Goal: Task Accomplishment & Management: Use online tool/utility

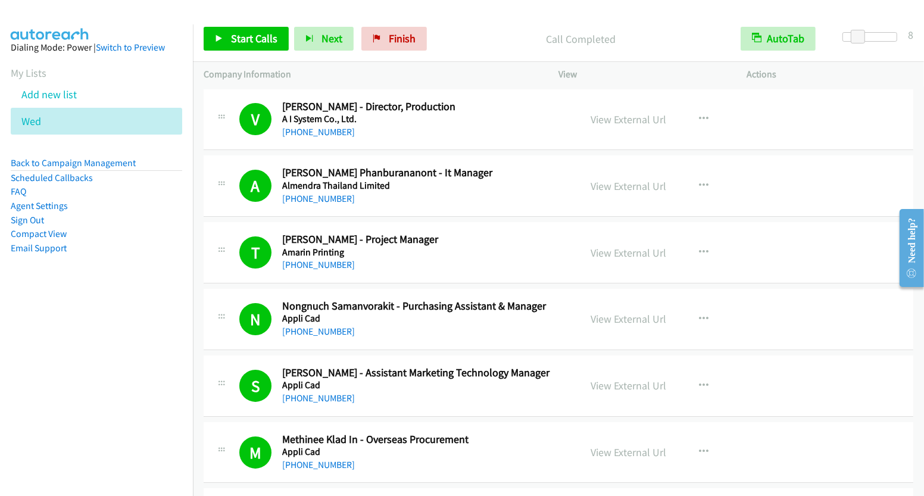
scroll to position [8163, 0]
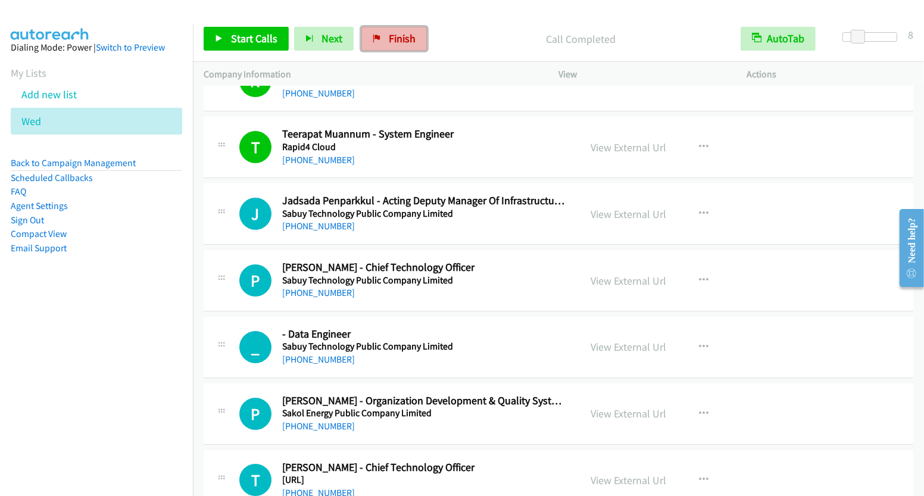
click at [394, 39] on span "Finish" at bounding box center [402, 39] width 27 height 14
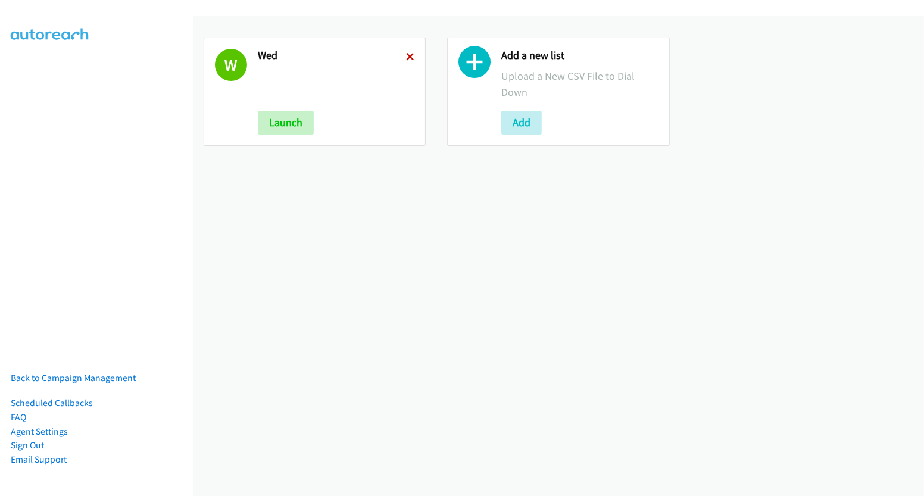
click at [406, 55] on icon at bounding box center [410, 58] width 8 height 8
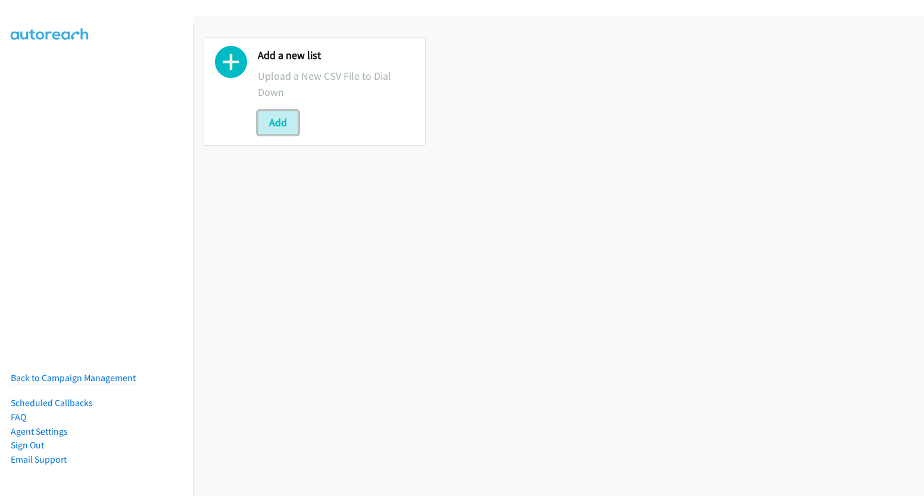
drag, startPoint x: 284, startPoint y: 115, endPoint x: 384, endPoint y: 120, distance: 100.2
click at [284, 115] on button "Add" at bounding box center [278, 123] width 41 height 24
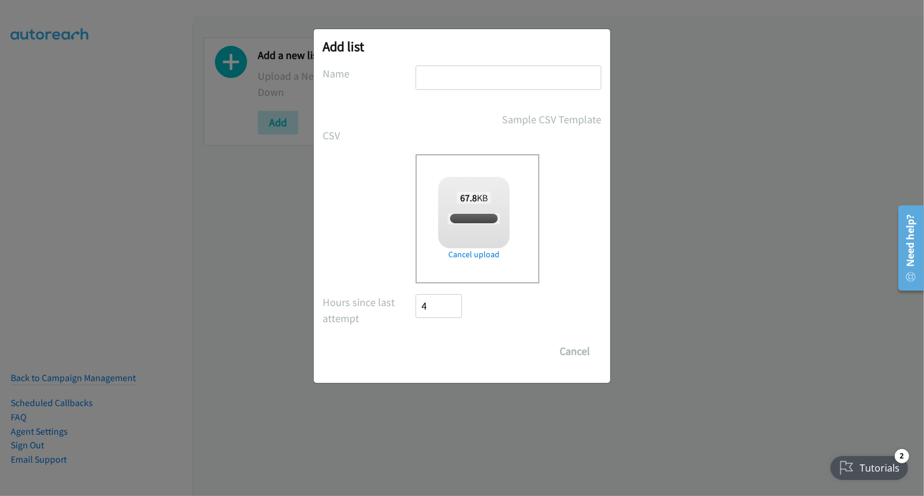
click at [457, 78] on input "text" at bounding box center [509, 78] width 186 height 24
checkbox input "true"
type input "wed"
click at [448, 353] on input "Save List" at bounding box center [447, 351] width 63 height 24
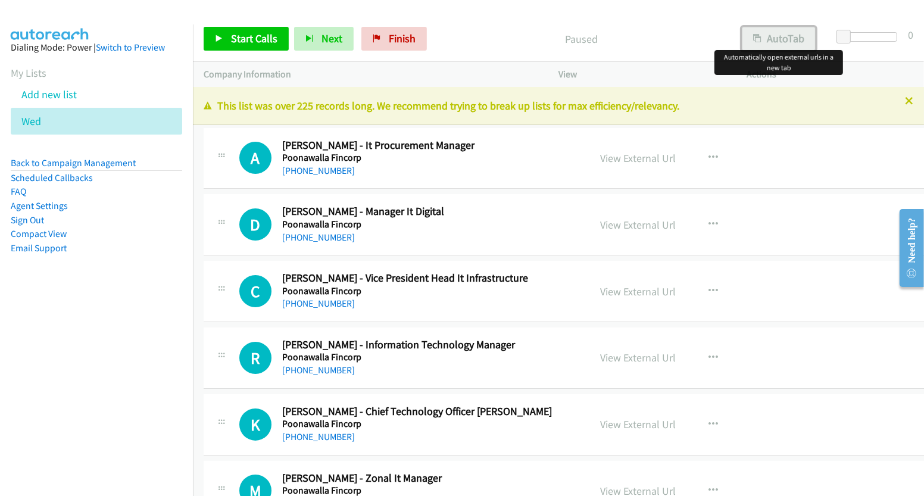
click at [808, 36] on button "AutoTab" at bounding box center [779, 39] width 74 height 24
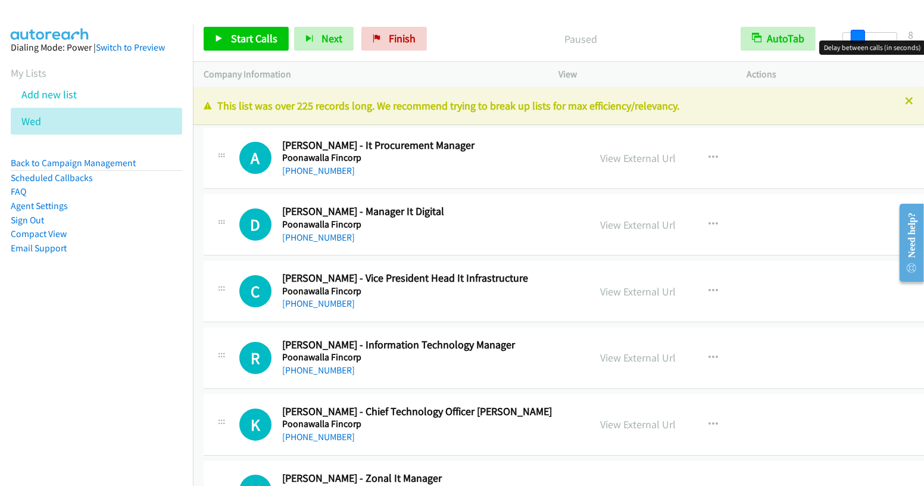
drag, startPoint x: 843, startPoint y: 36, endPoint x: 858, endPoint y: 39, distance: 15.3
click at [858, 39] on span at bounding box center [858, 37] width 14 height 14
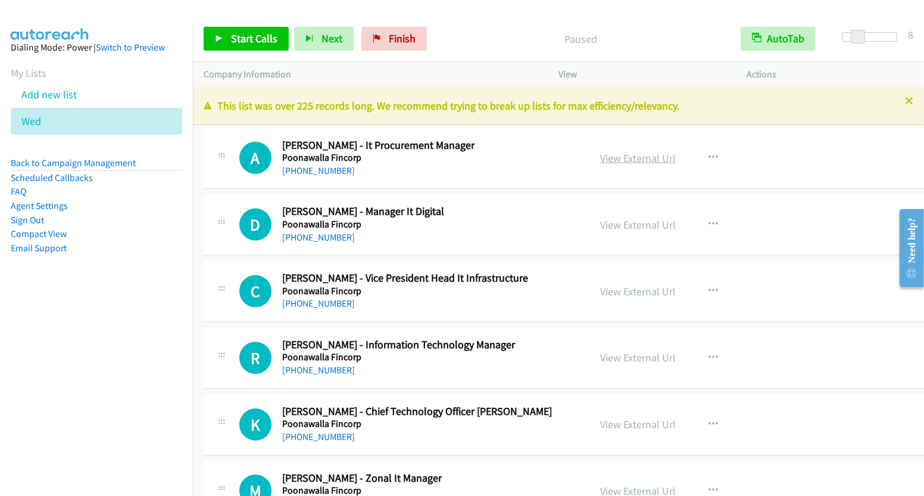
click at [635, 159] on link "View External Url" at bounding box center [638, 158] width 76 height 14
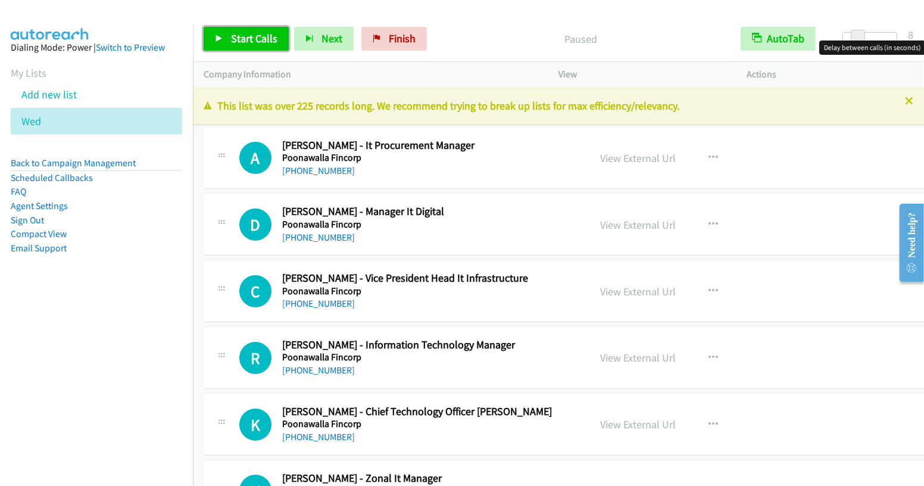
click at [254, 43] on span "Start Calls" at bounding box center [254, 39] width 46 height 14
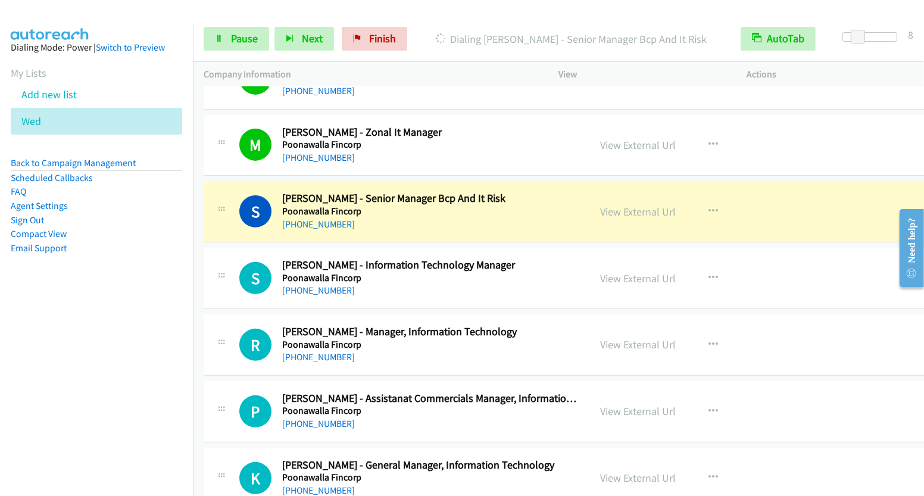
scroll to position [347, 0]
click at [625, 211] on link "View External Url" at bounding box center [638, 211] width 76 height 14
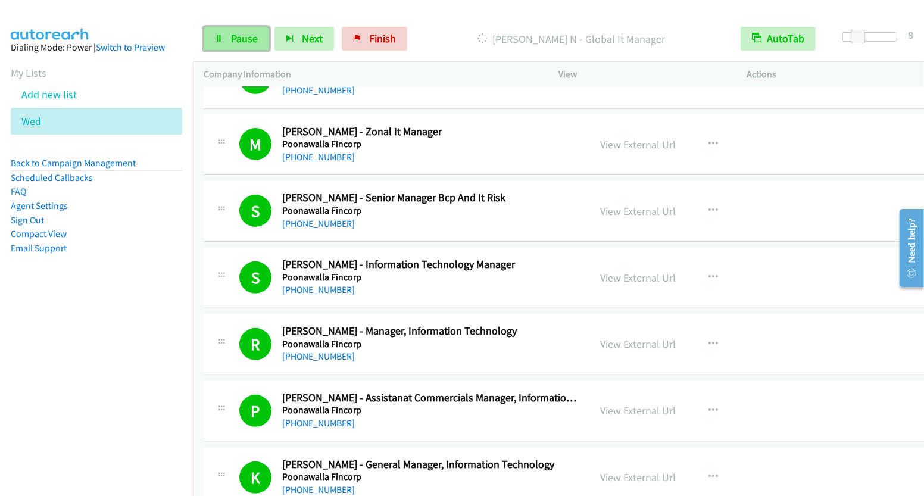
click at [236, 33] on span "Pause" at bounding box center [244, 39] width 27 height 14
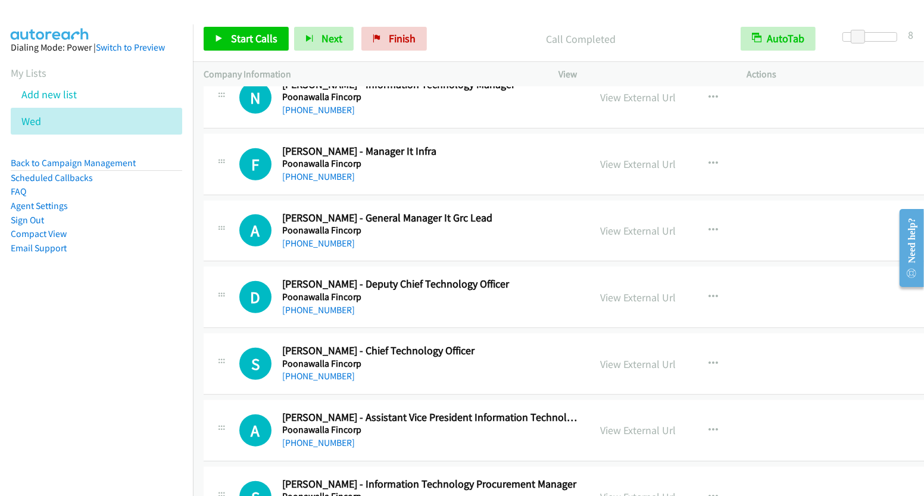
scroll to position [881, 0]
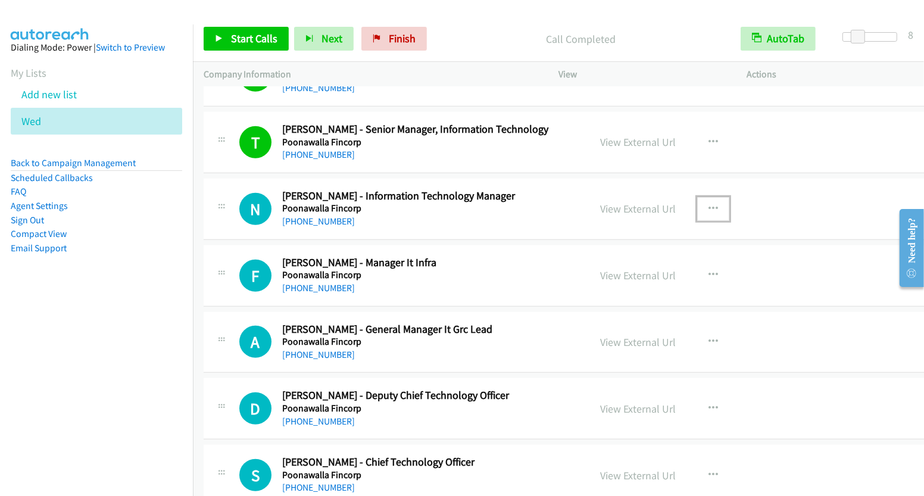
click at [709, 208] on icon "button" at bounding box center [714, 209] width 10 height 10
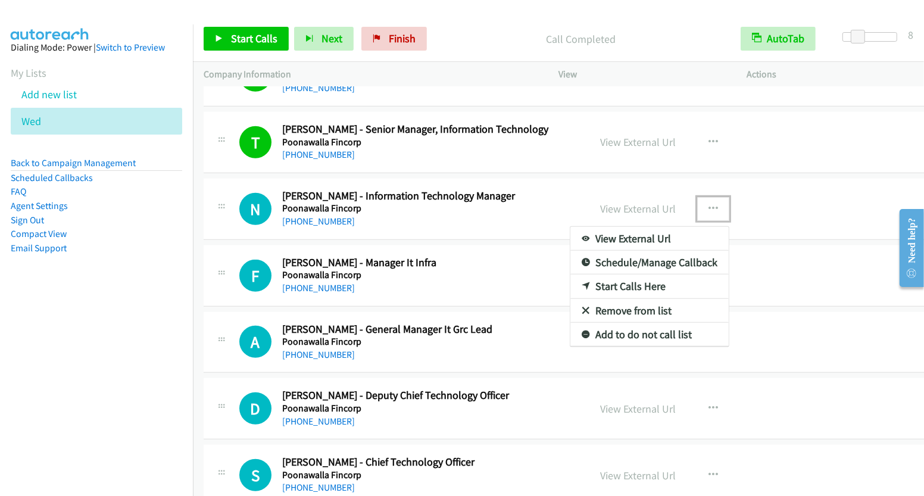
click at [625, 278] on link "Start Calls Here" at bounding box center [650, 287] width 158 height 24
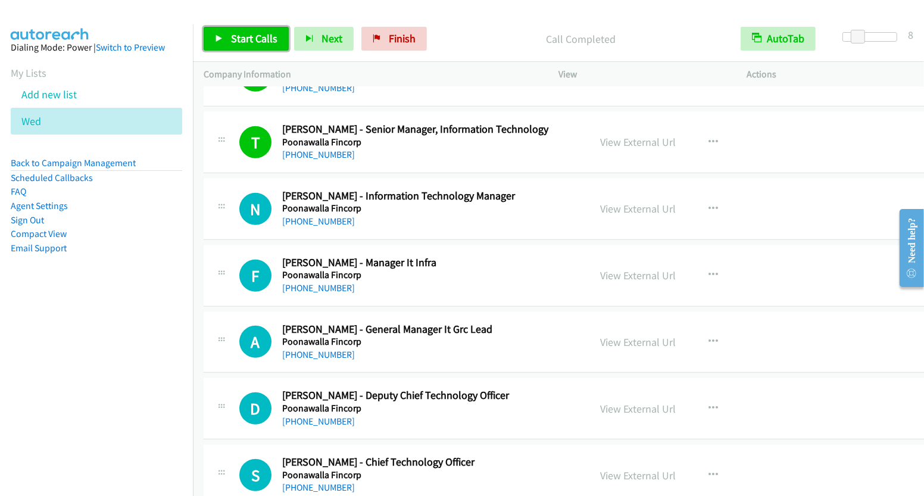
click at [274, 41] on span "Start Calls" at bounding box center [254, 39] width 46 height 14
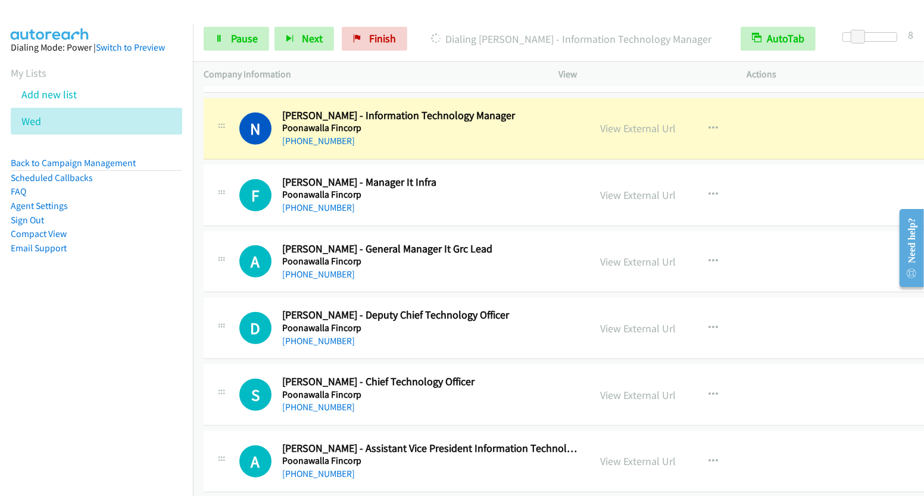
scroll to position [962, 0]
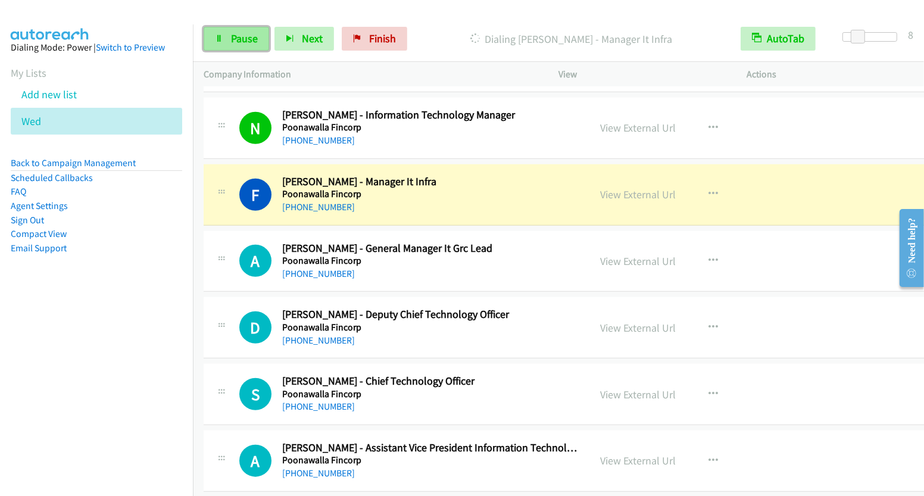
click at [245, 43] on span "Pause" at bounding box center [244, 39] width 27 height 14
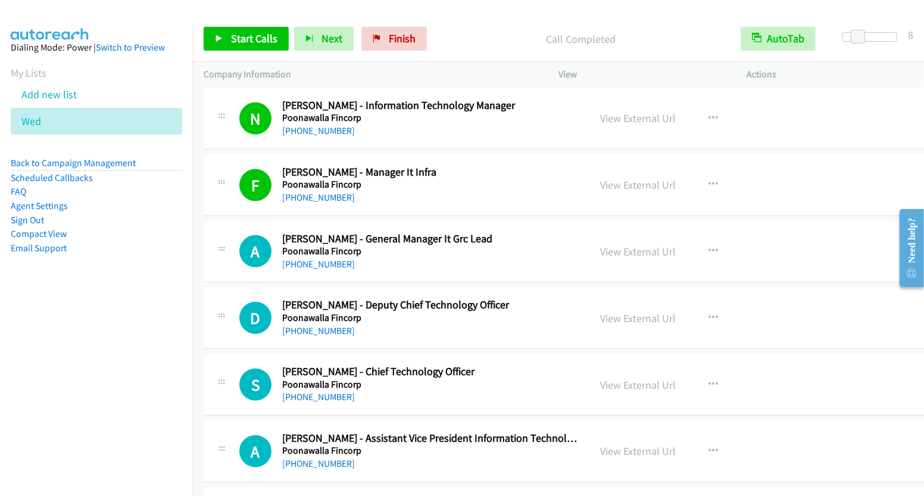
scroll to position [991, 0]
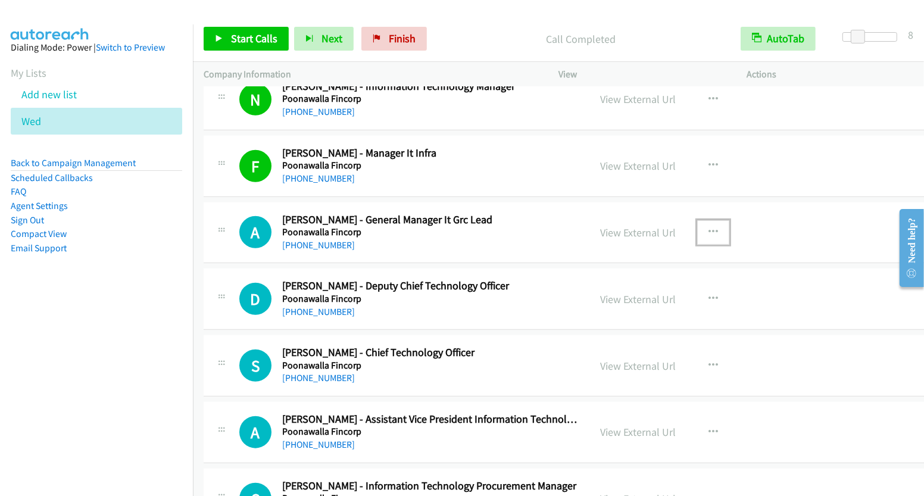
click at [709, 228] on icon "button" at bounding box center [714, 233] width 10 height 10
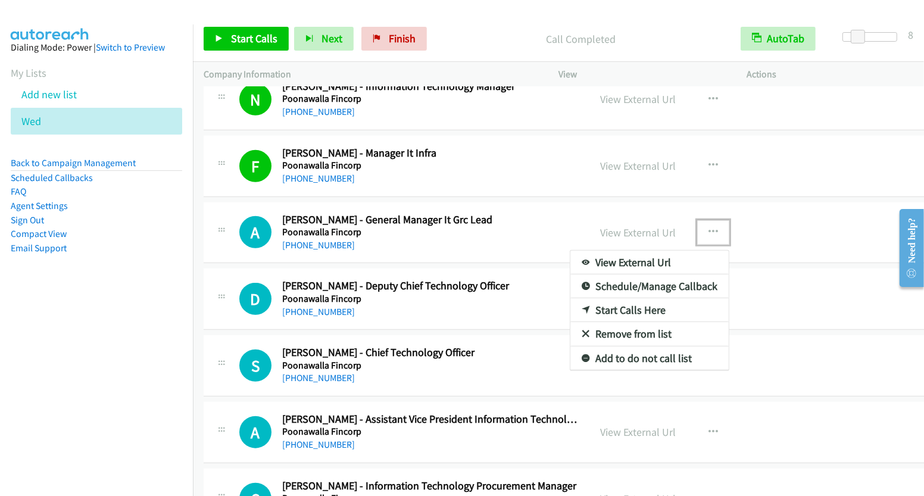
click at [627, 306] on link "Start Calls Here" at bounding box center [650, 310] width 158 height 24
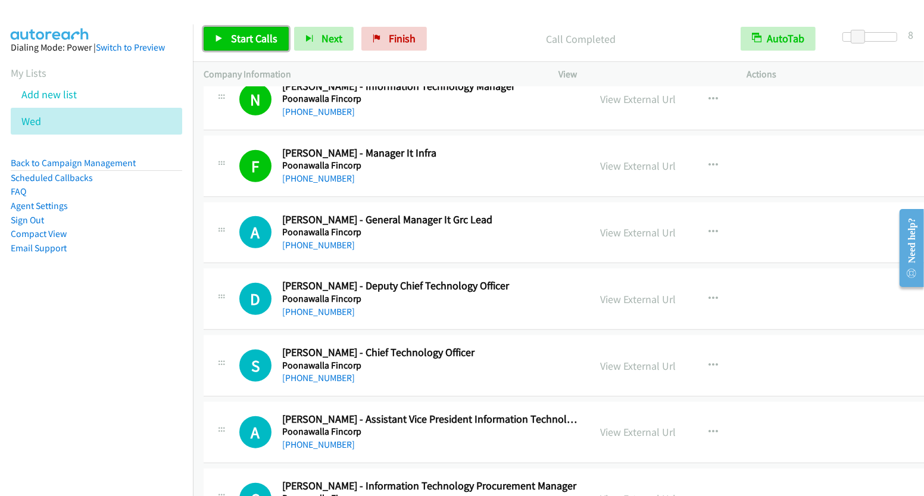
click at [266, 42] on span "Start Calls" at bounding box center [254, 39] width 46 height 14
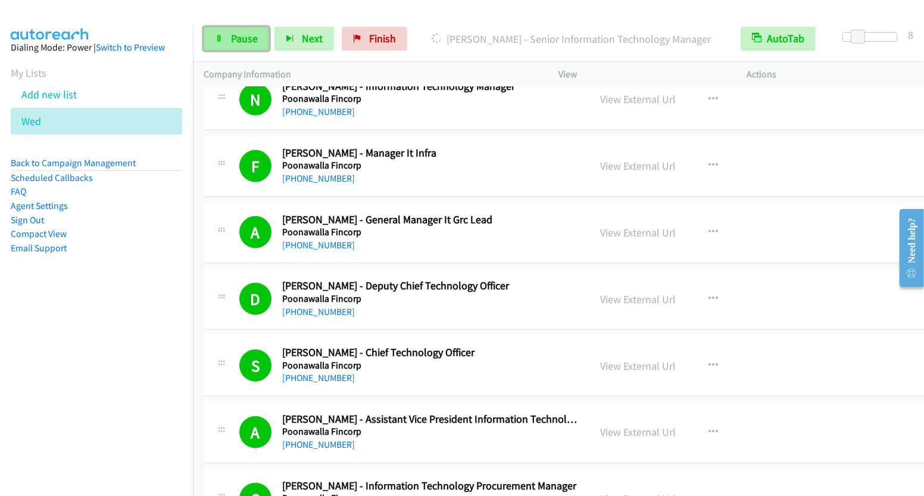
click at [252, 38] on span "Pause" at bounding box center [244, 39] width 27 height 14
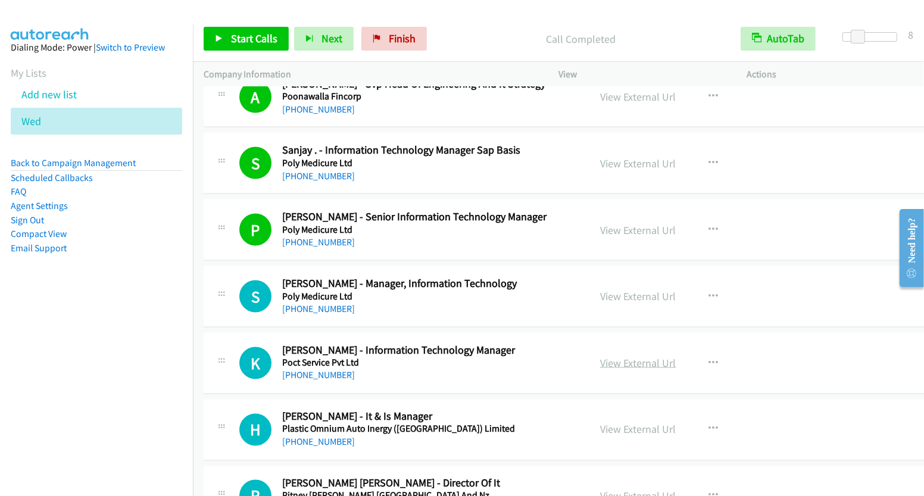
scroll to position [1858, 0]
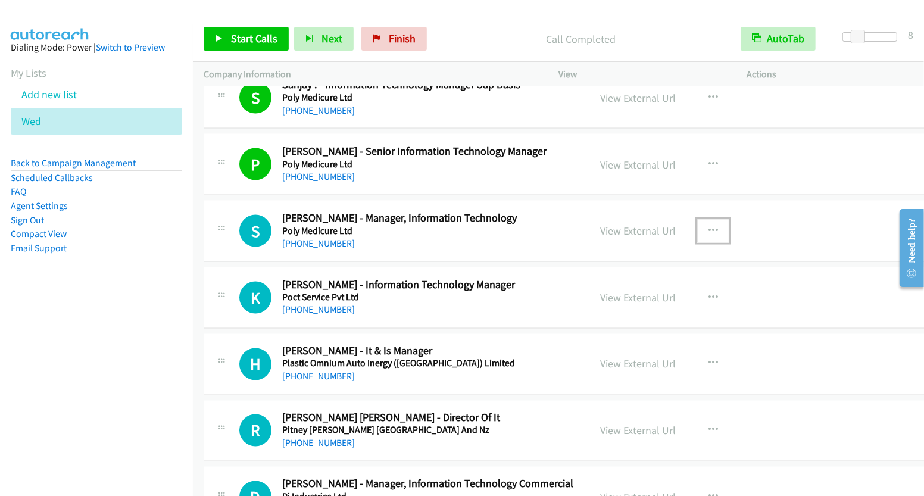
click at [697, 226] on button "button" at bounding box center [713, 231] width 32 height 24
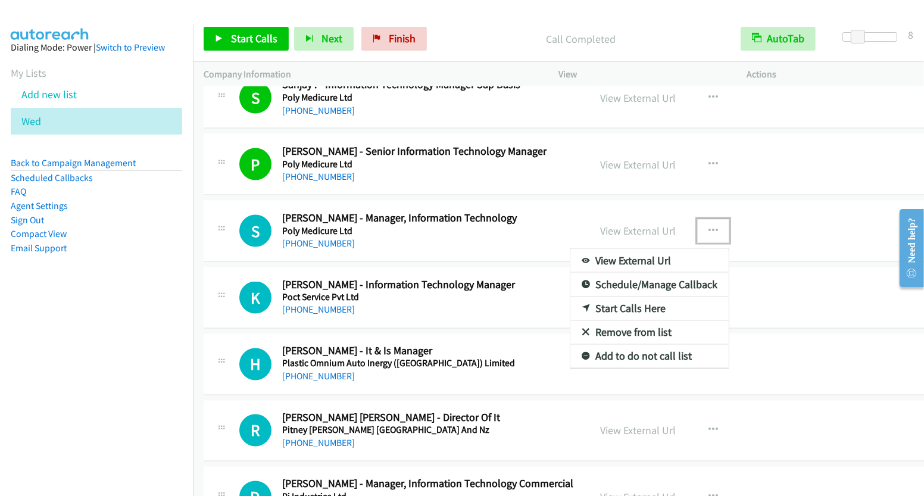
click at [647, 298] on link "Start Calls Here" at bounding box center [650, 309] width 158 height 24
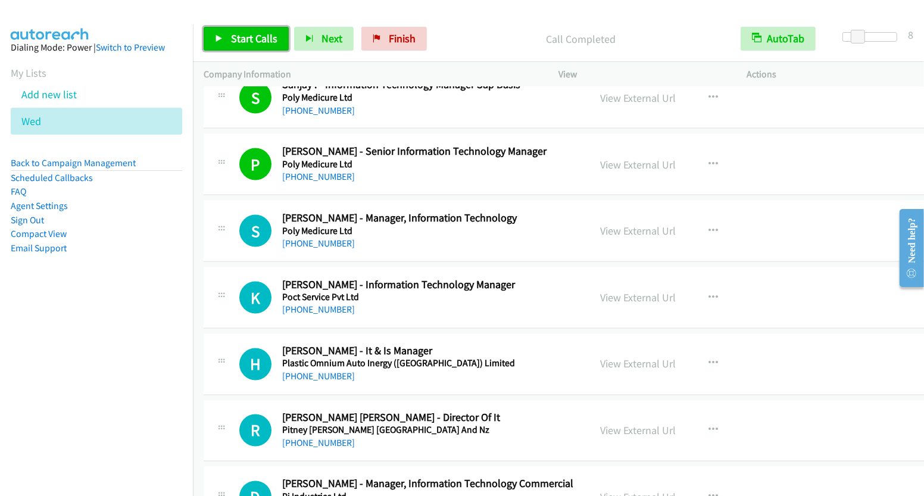
click at [258, 42] on span "Start Calls" at bounding box center [254, 39] width 46 height 14
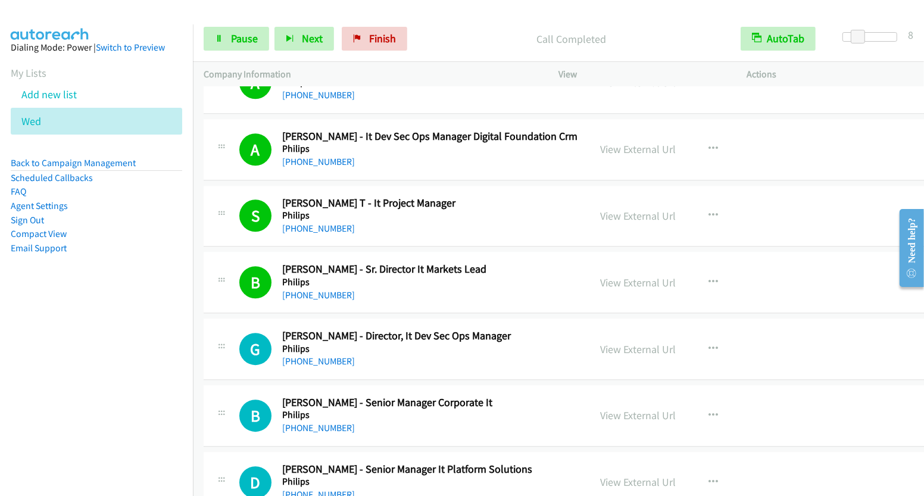
scroll to position [3136, 0]
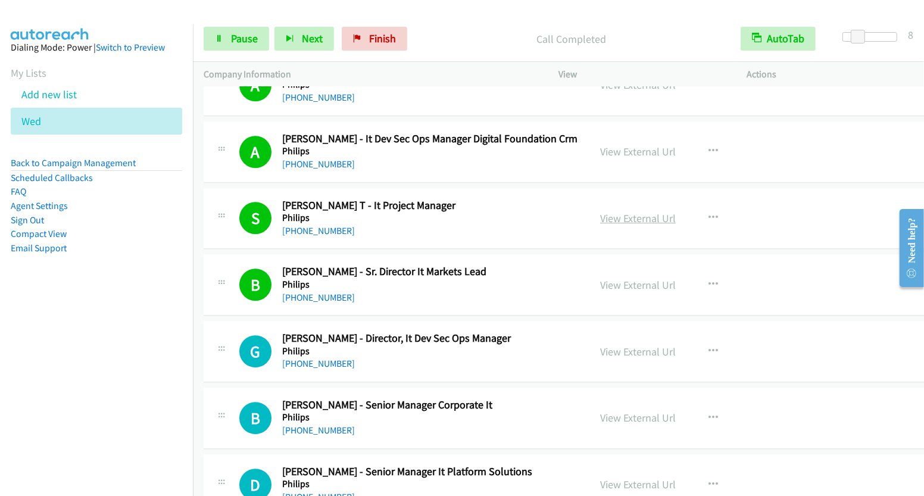
click at [630, 211] on link "View External Url" at bounding box center [638, 218] width 76 height 14
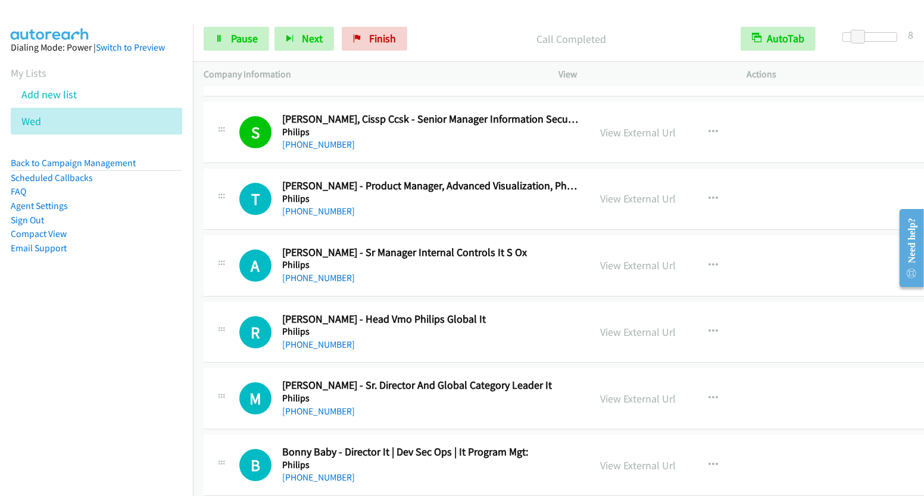
scroll to position [3690, 0]
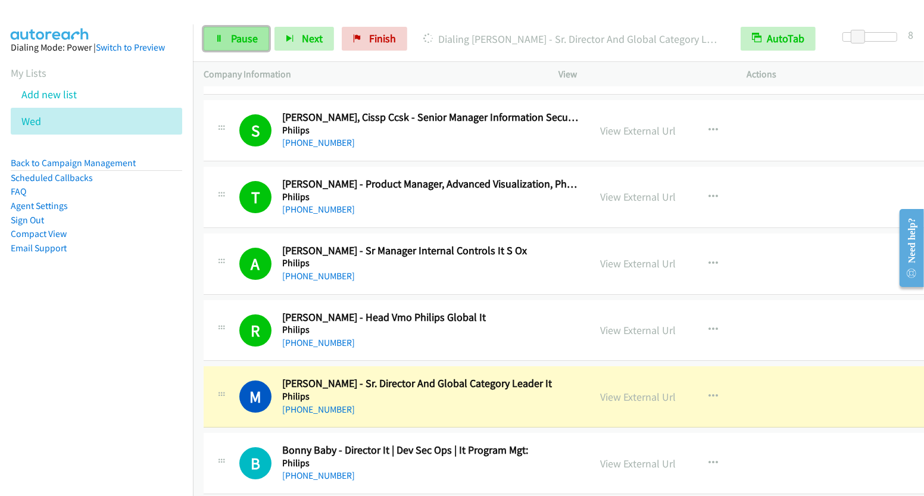
click at [232, 45] on span "Pause" at bounding box center [244, 39] width 27 height 14
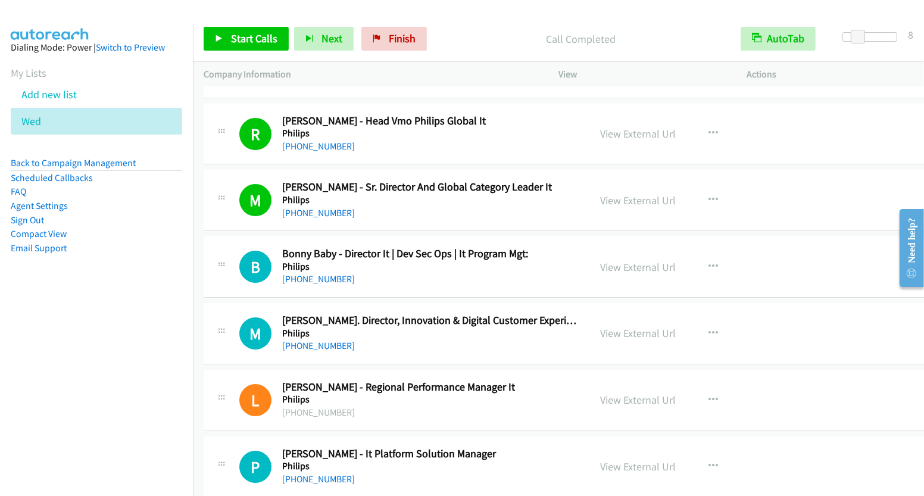
scroll to position [3926, 0]
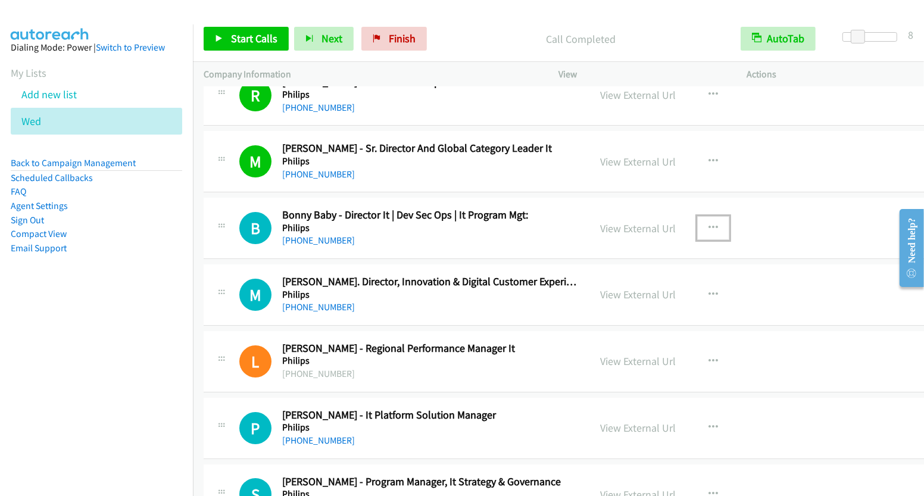
click at [709, 223] on icon "button" at bounding box center [714, 228] width 10 height 10
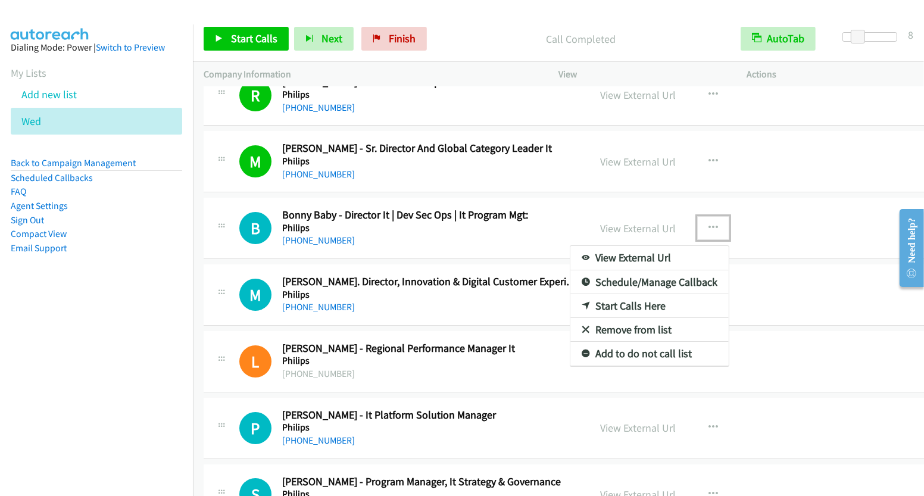
click at [641, 294] on link "Start Calls Here" at bounding box center [650, 306] width 158 height 24
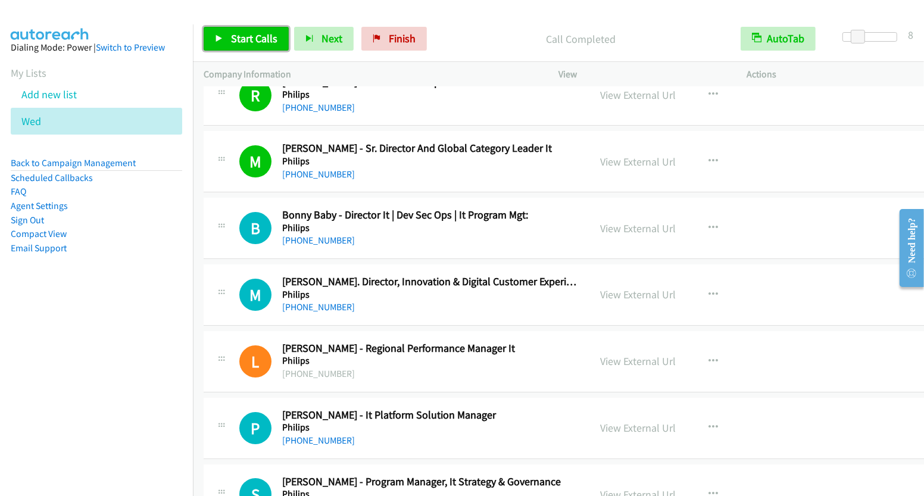
click at [253, 36] on span "Start Calls" at bounding box center [254, 39] width 46 height 14
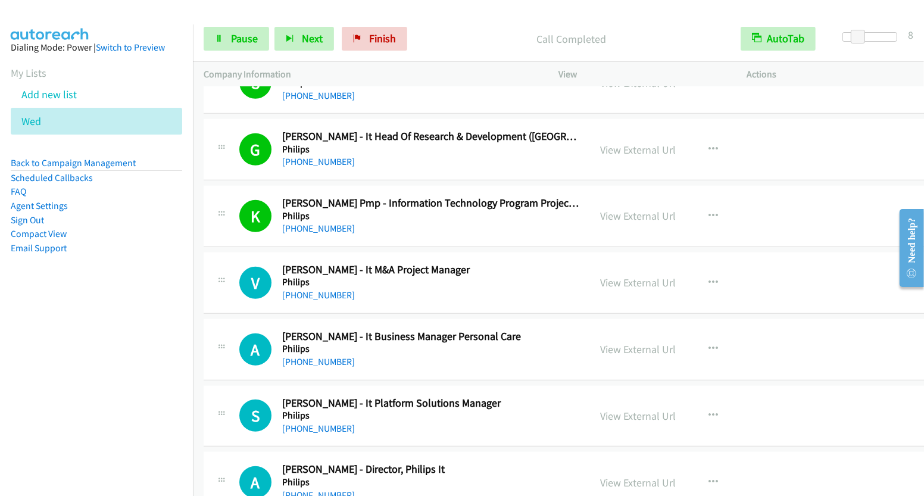
scroll to position [5091, 0]
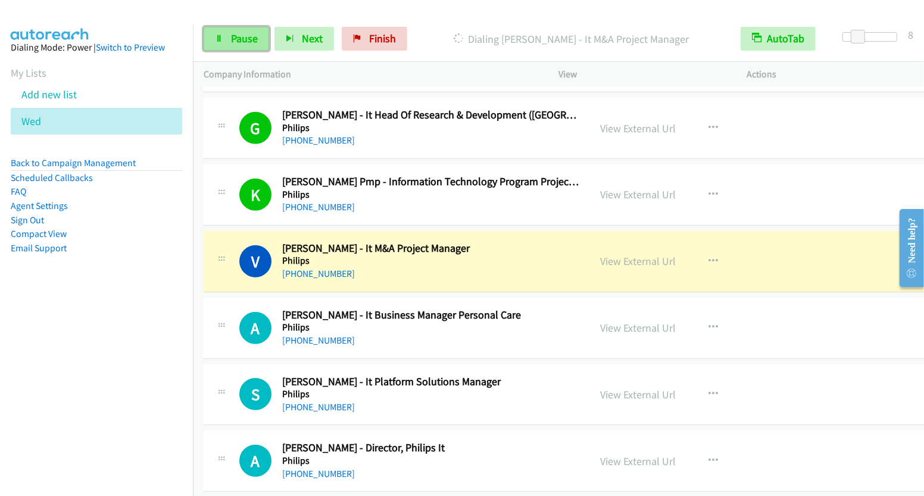
click at [248, 36] on span "Pause" at bounding box center [244, 39] width 27 height 14
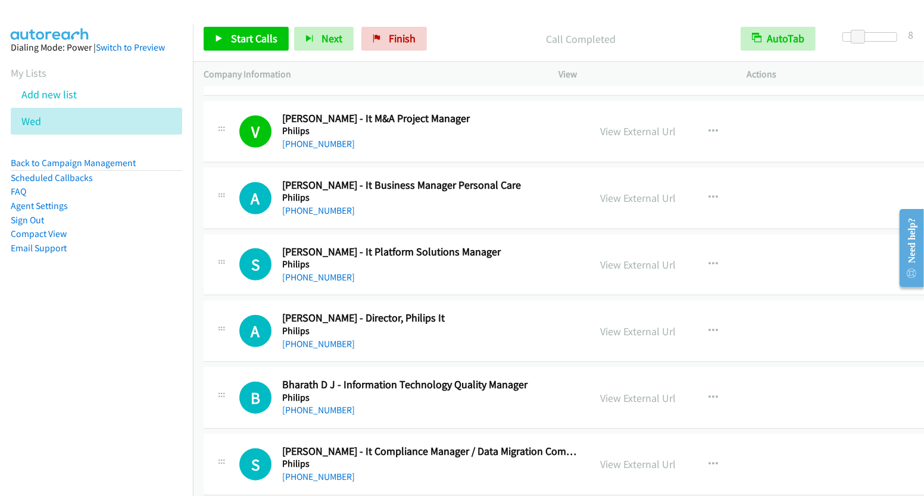
scroll to position [5222, 0]
click at [709, 259] on icon "button" at bounding box center [714, 264] width 10 height 10
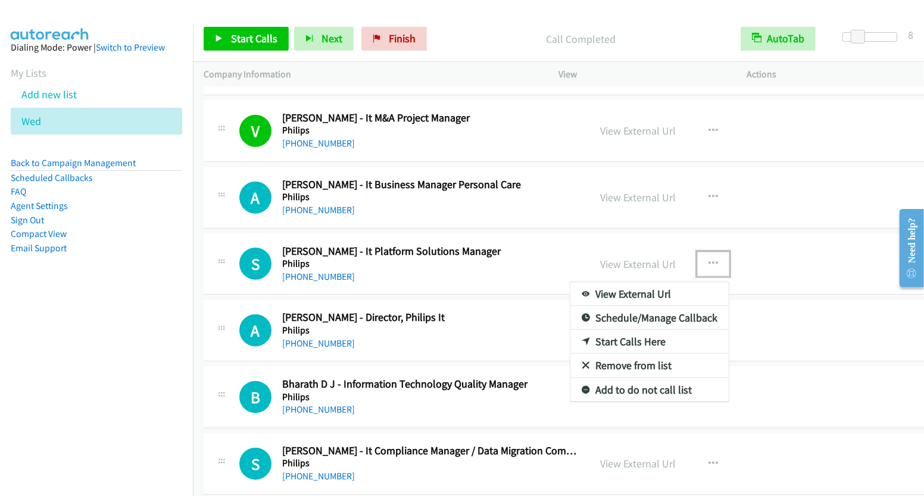
click at [640, 330] on link "Start Calls Here" at bounding box center [650, 342] width 158 height 24
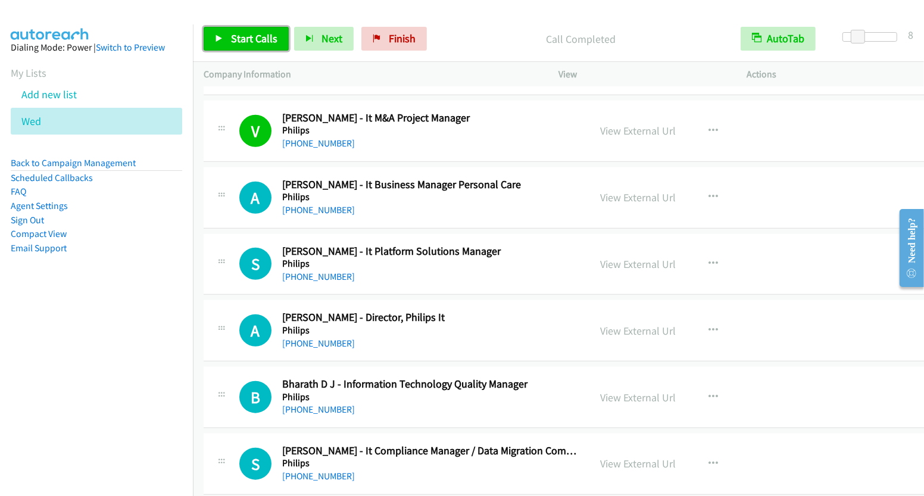
click at [245, 48] on link "Start Calls" at bounding box center [246, 39] width 85 height 24
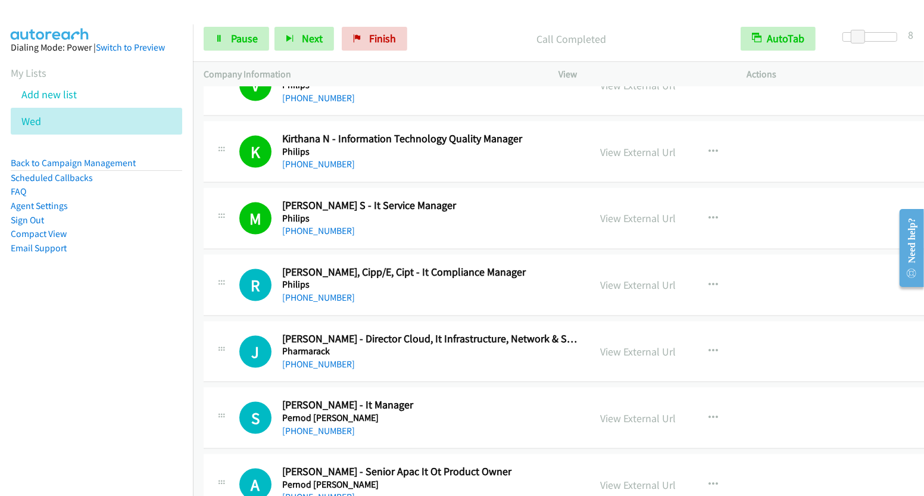
scroll to position [5823, 0]
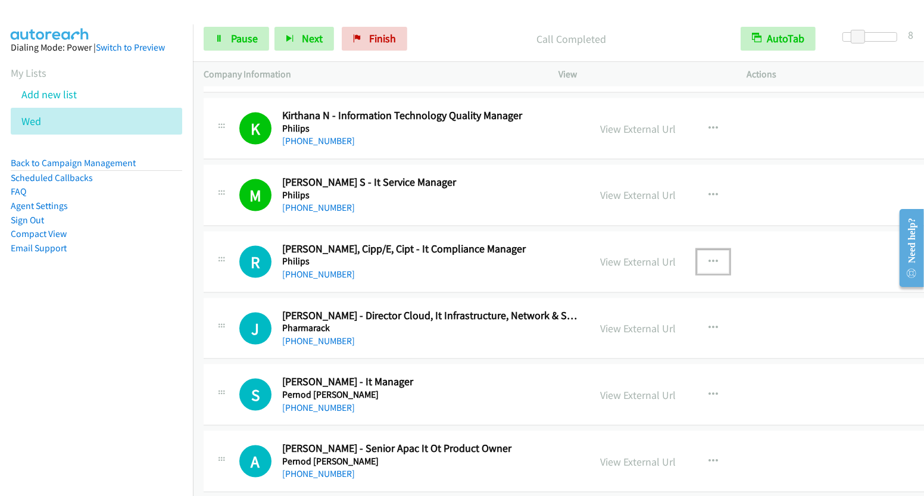
click at [709, 257] on icon "button" at bounding box center [714, 262] width 10 height 10
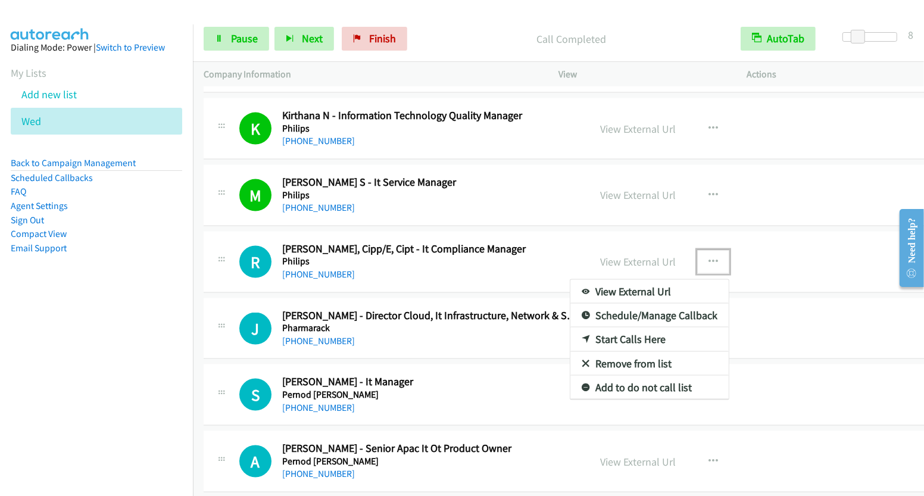
click at [634, 328] on link "Start Calls Here" at bounding box center [650, 340] width 158 height 24
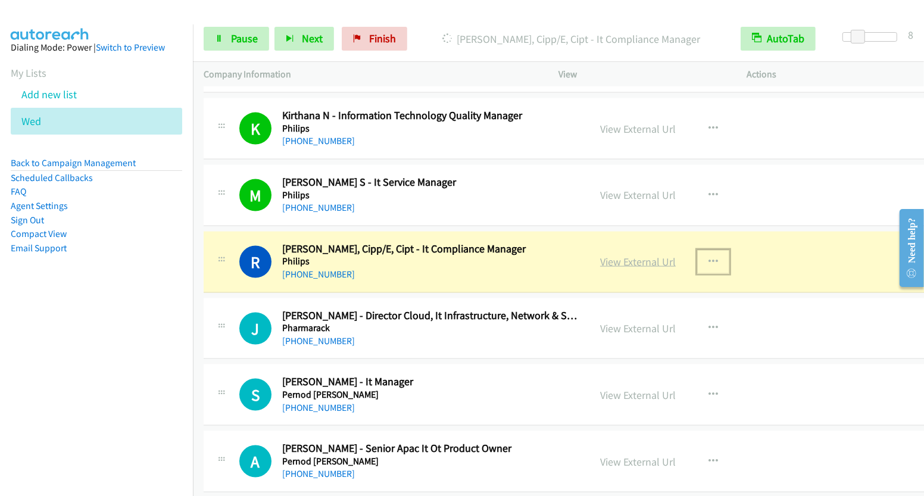
click at [640, 255] on link "View External Url" at bounding box center [638, 262] width 76 height 14
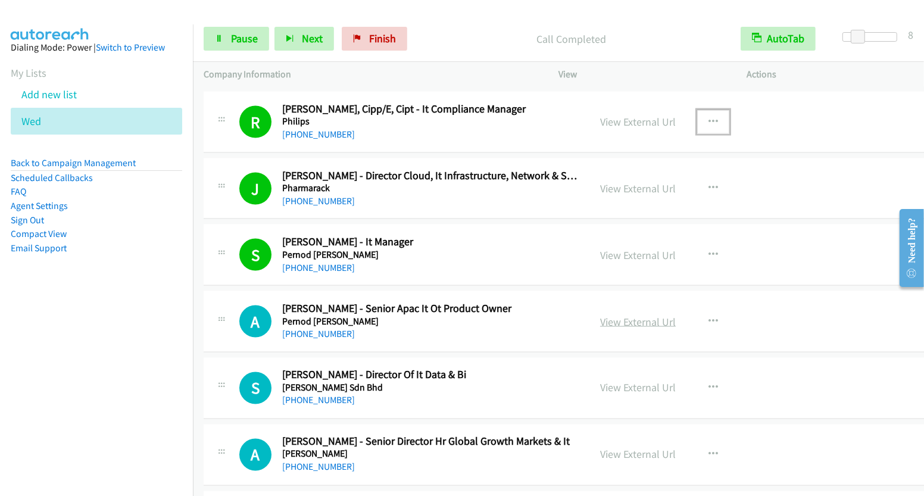
scroll to position [5965, 0]
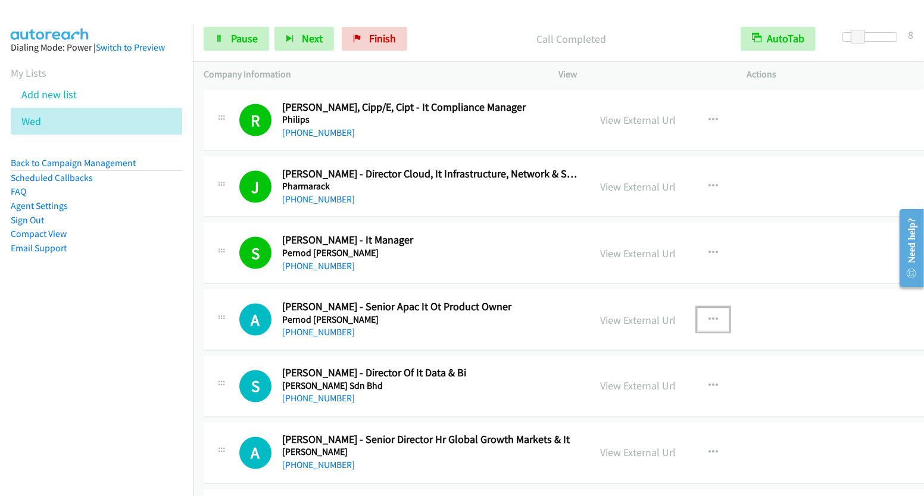
click at [709, 315] on icon "button" at bounding box center [714, 320] width 10 height 10
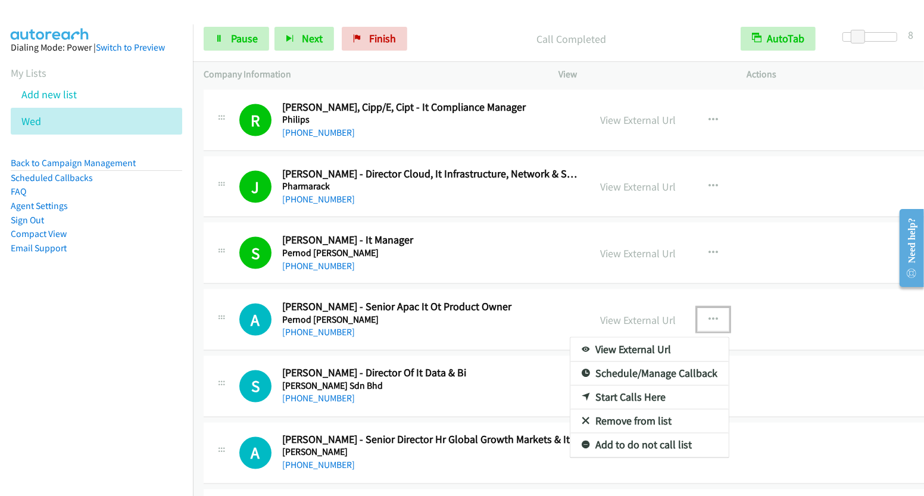
click at [643, 386] on link "Start Calls Here" at bounding box center [650, 398] width 158 height 24
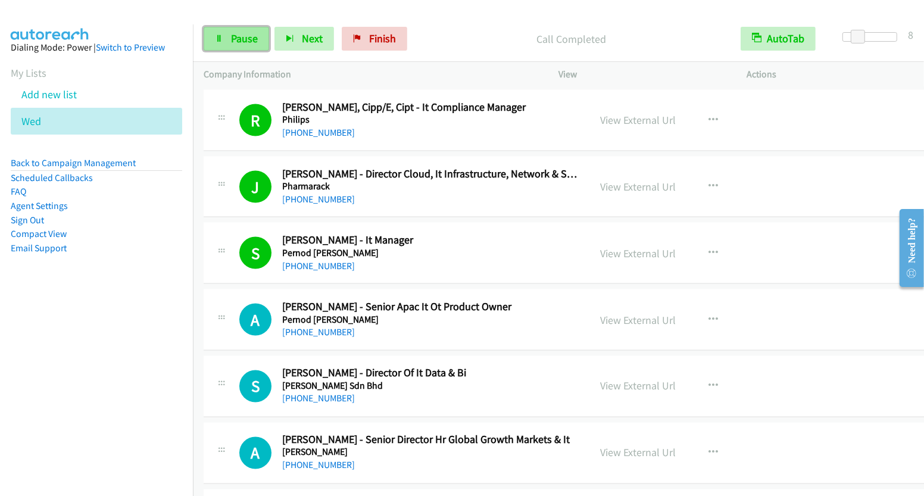
click at [248, 39] on span "Pause" at bounding box center [244, 39] width 27 height 14
click at [223, 35] on link "Pause" at bounding box center [237, 39] width 66 height 24
click at [239, 42] on span "Pause" at bounding box center [244, 39] width 27 height 14
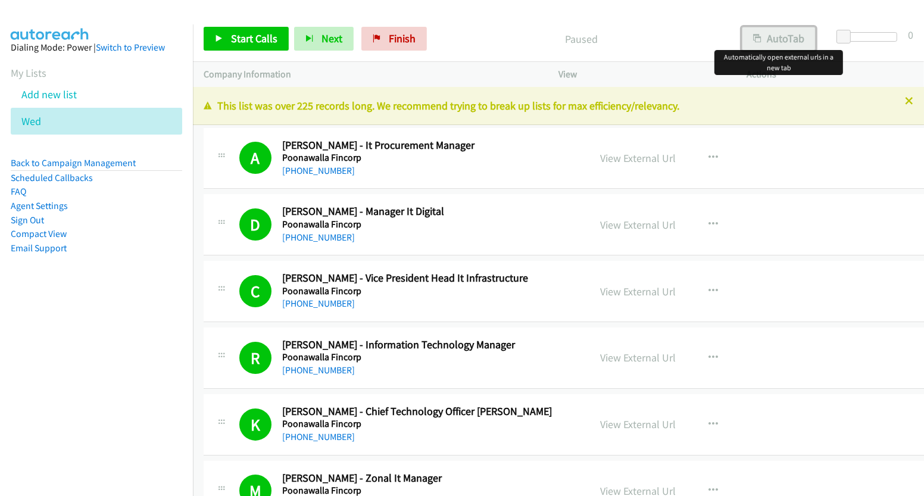
click at [791, 36] on button "AutoTab" at bounding box center [779, 39] width 74 height 24
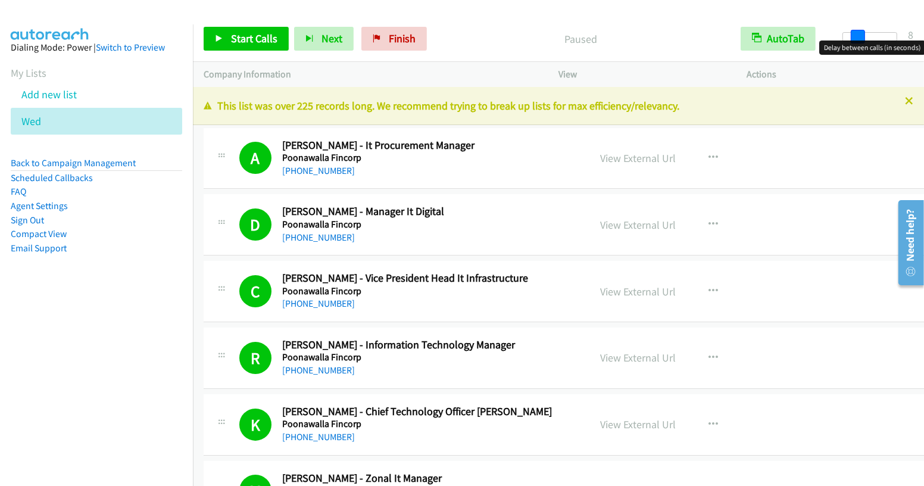
drag, startPoint x: 845, startPoint y: 36, endPoint x: 859, endPoint y: 39, distance: 14.6
click at [859, 39] on span at bounding box center [858, 37] width 14 height 14
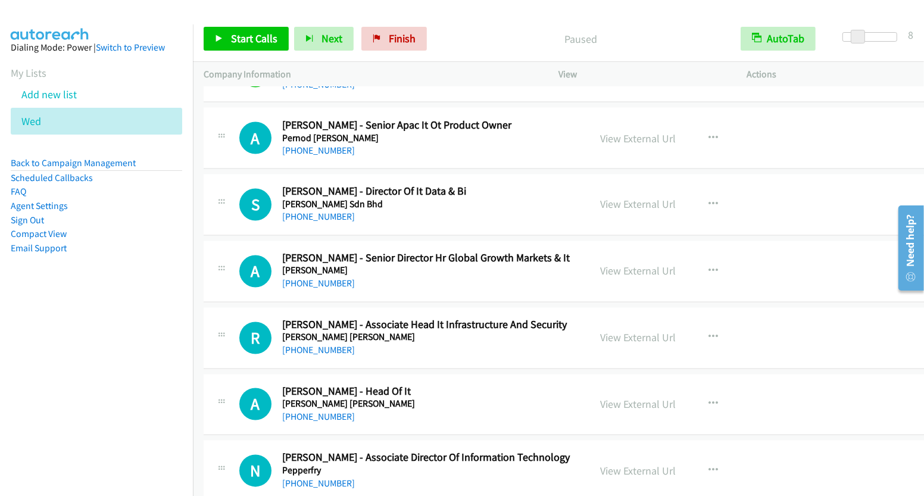
scroll to position [6147, 0]
click at [709, 200] on icon "button" at bounding box center [714, 205] width 10 height 10
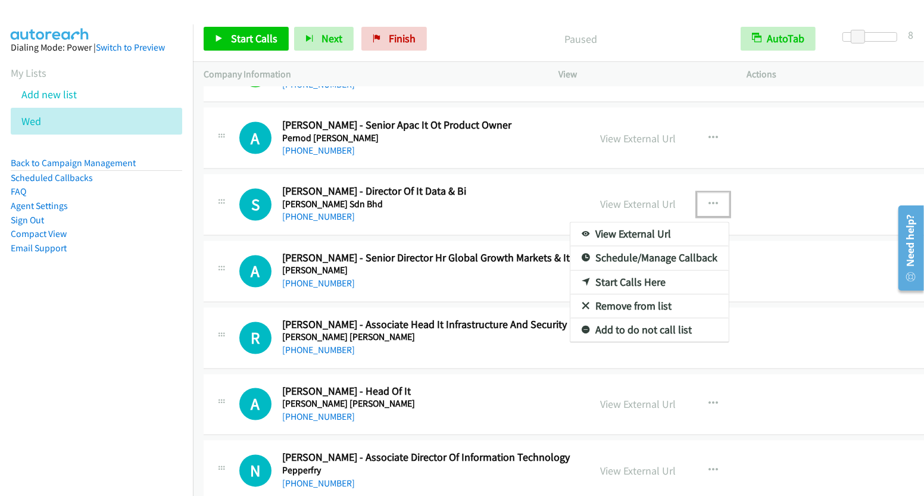
click at [625, 271] on link "Start Calls Here" at bounding box center [650, 283] width 158 height 24
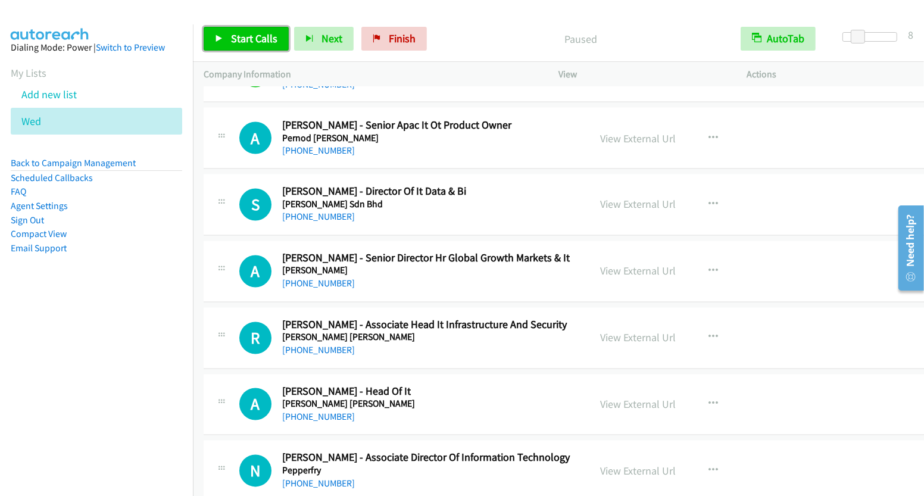
click at [238, 35] on span "Start Calls" at bounding box center [254, 39] width 46 height 14
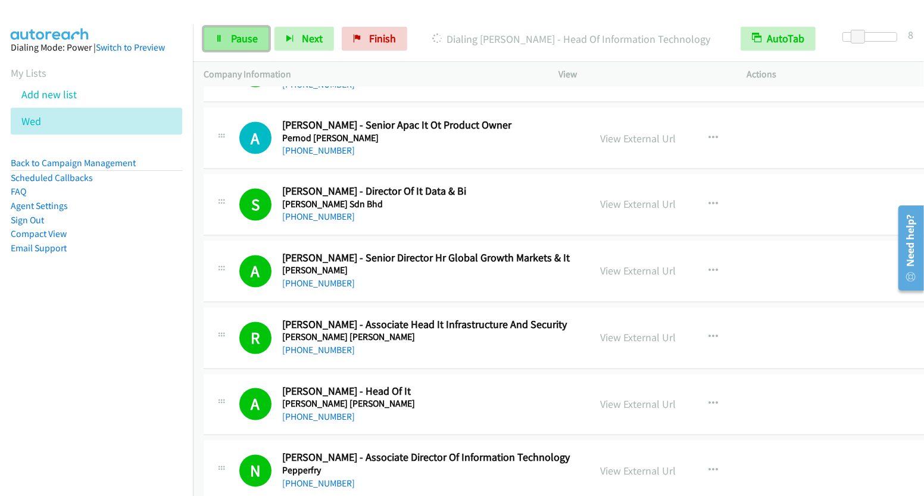
click at [241, 35] on span "Pause" at bounding box center [244, 39] width 27 height 14
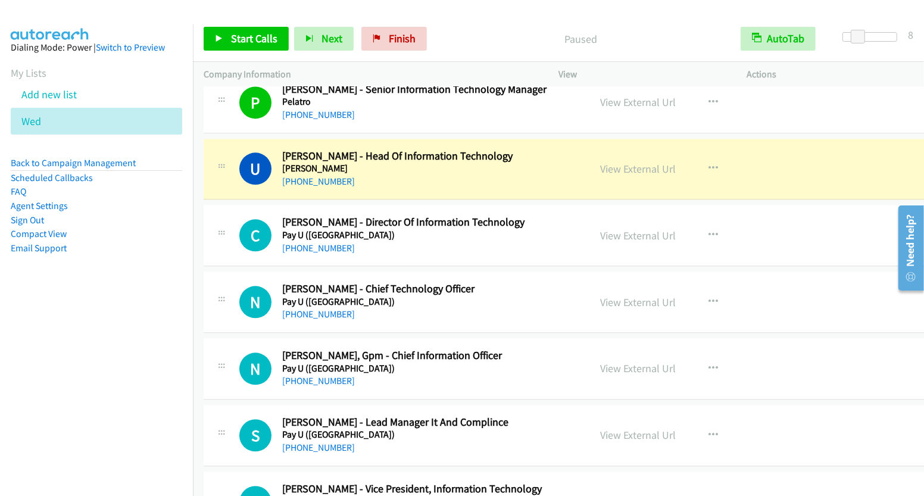
scroll to position [6684, 0]
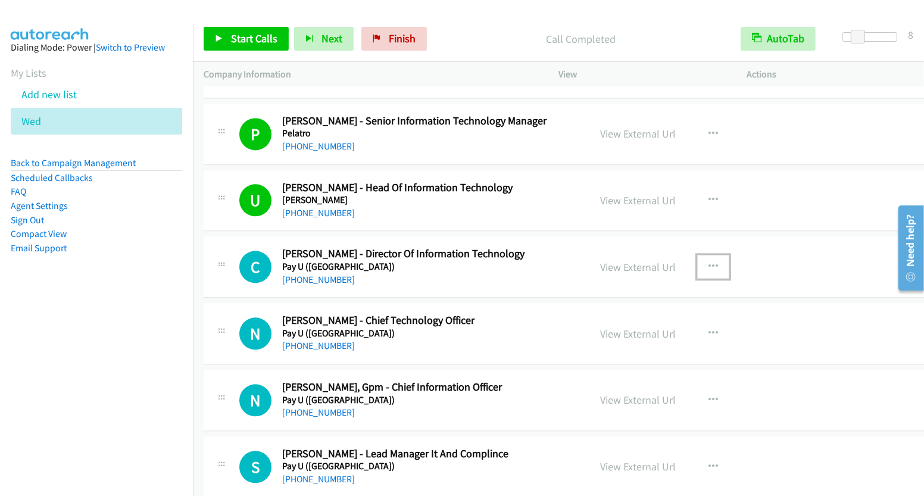
click at [709, 262] on icon "button" at bounding box center [714, 267] width 10 height 10
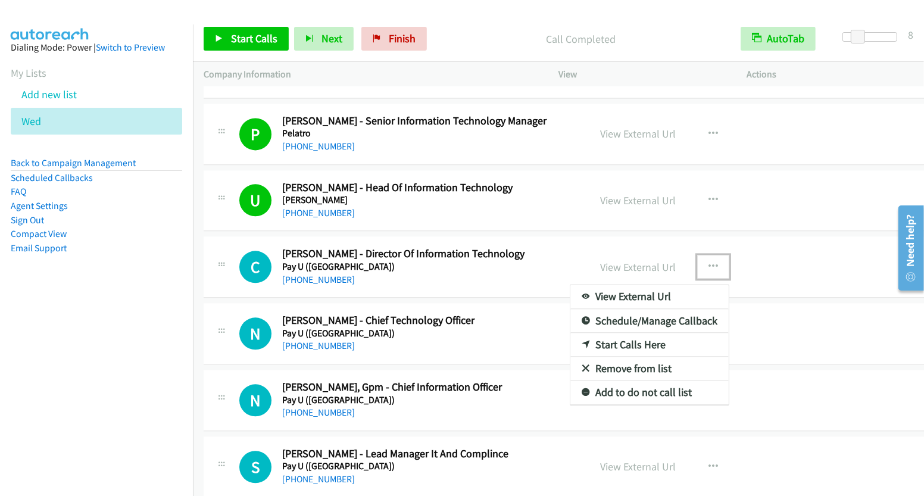
click at [634, 333] on link "Start Calls Here" at bounding box center [650, 345] width 158 height 24
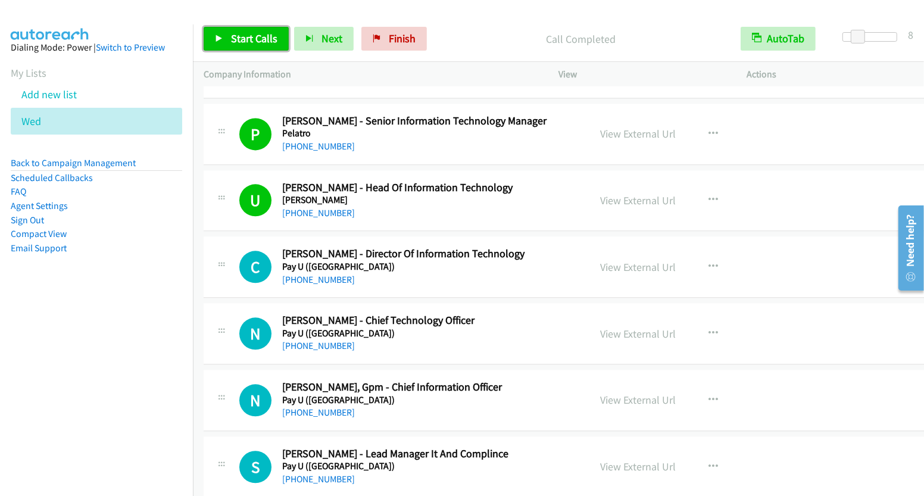
click at [236, 39] on span "Start Calls" at bounding box center [254, 39] width 46 height 14
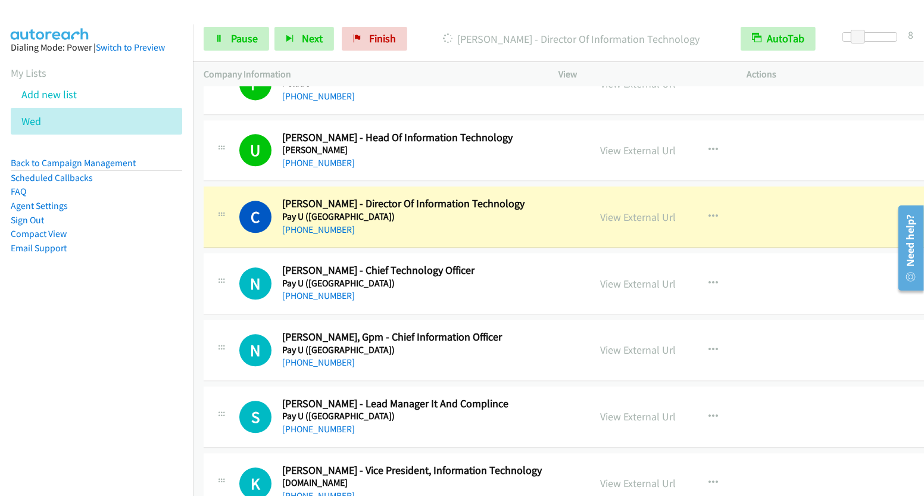
scroll to position [6734, 0]
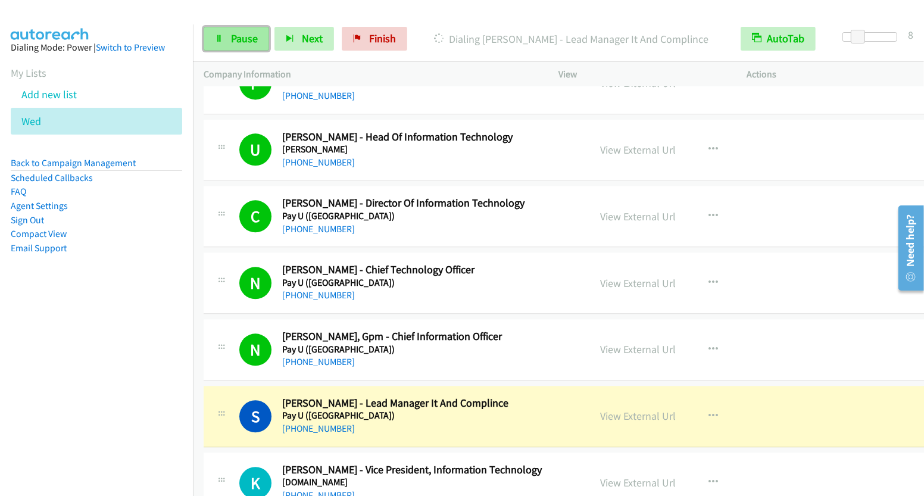
click at [220, 46] on link "Pause" at bounding box center [237, 39] width 66 height 24
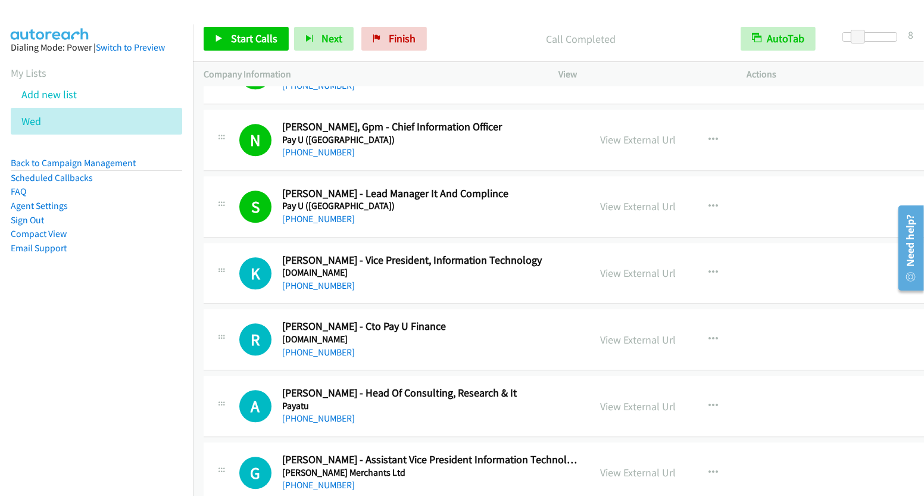
scroll to position [6985, 0]
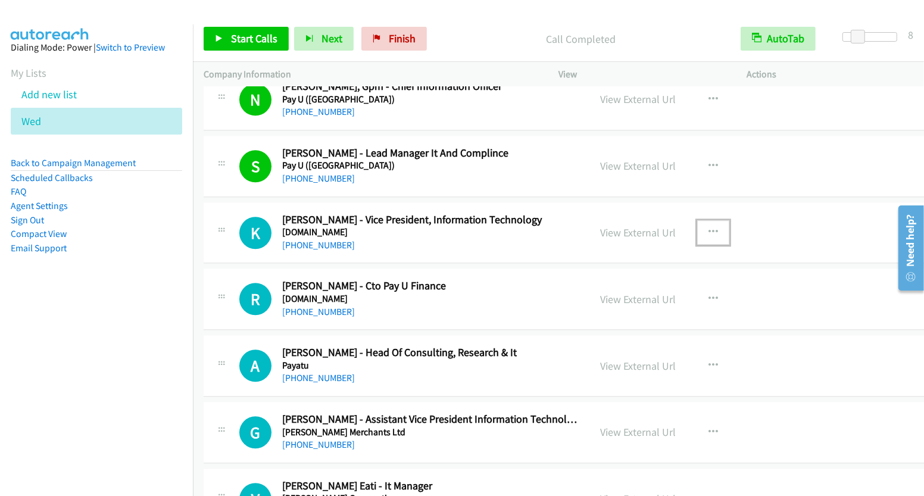
click at [703, 220] on button "button" at bounding box center [713, 232] width 32 height 24
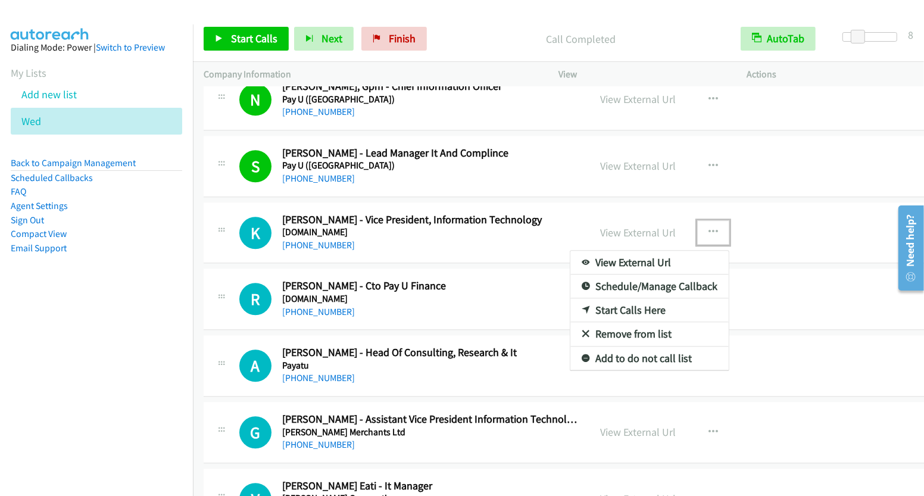
click at [644, 298] on link "Start Calls Here" at bounding box center [650, 310] width 158 height 24
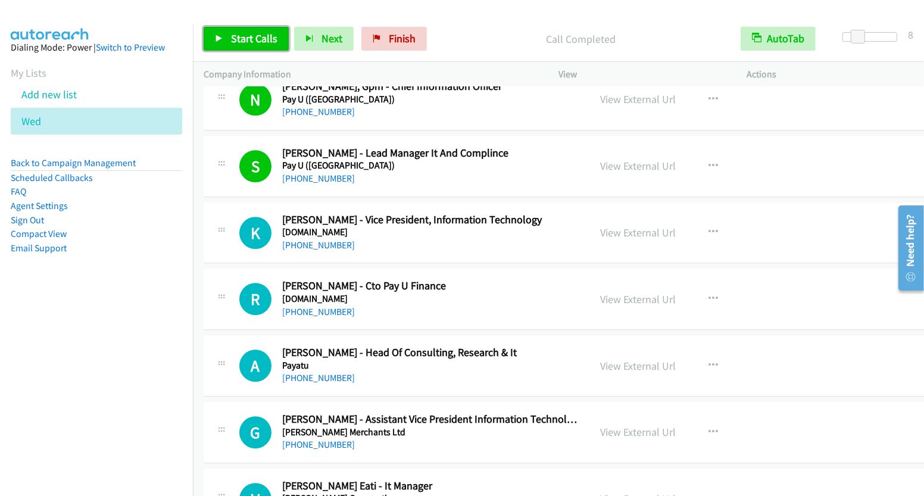
click at [245, 48] on link "Start Calls" at bounding box center [246, 39] width 85 height 24
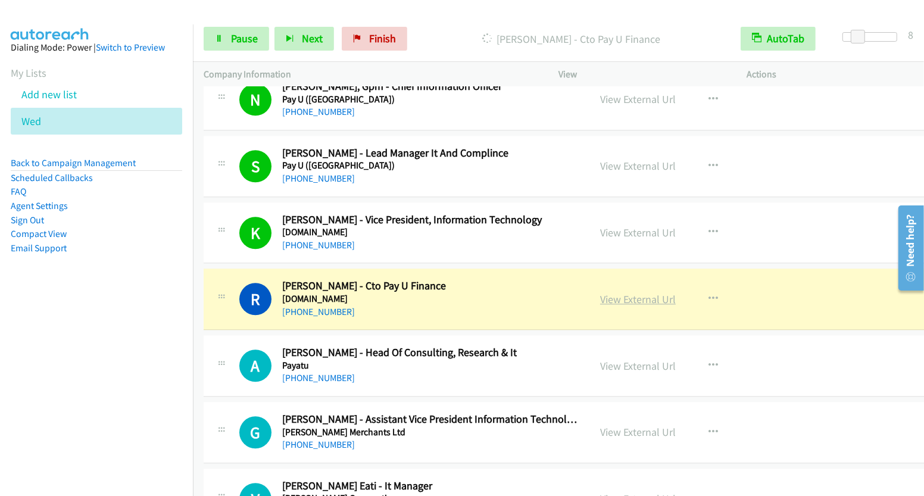
click at [633, 292] on link "View External Url" at bounding box center [638, 299] width 76 height 14
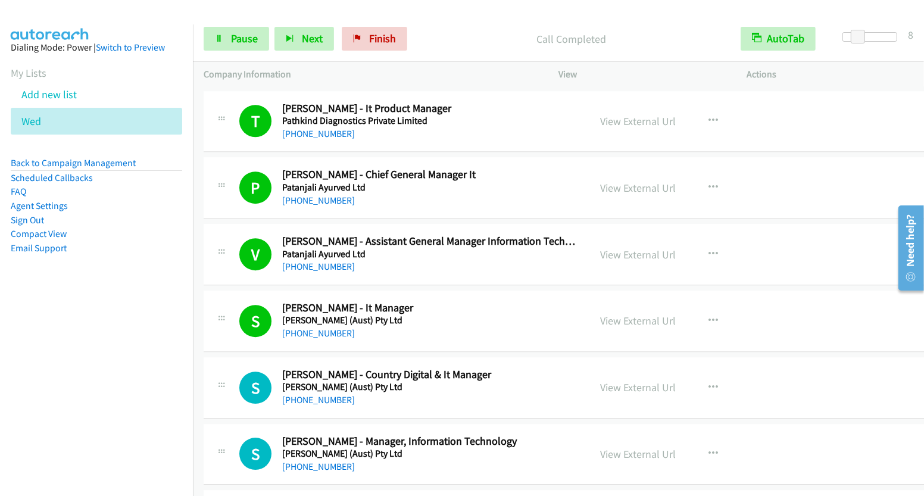
scroll to position [7654, 0]
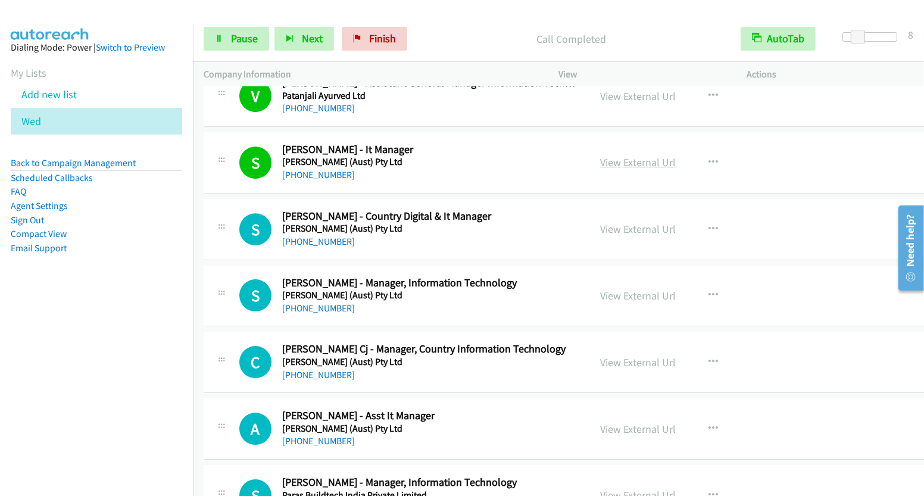
click at [640, 155] on link "View External Url" at bounding box center [638, 162] width 76 height 14
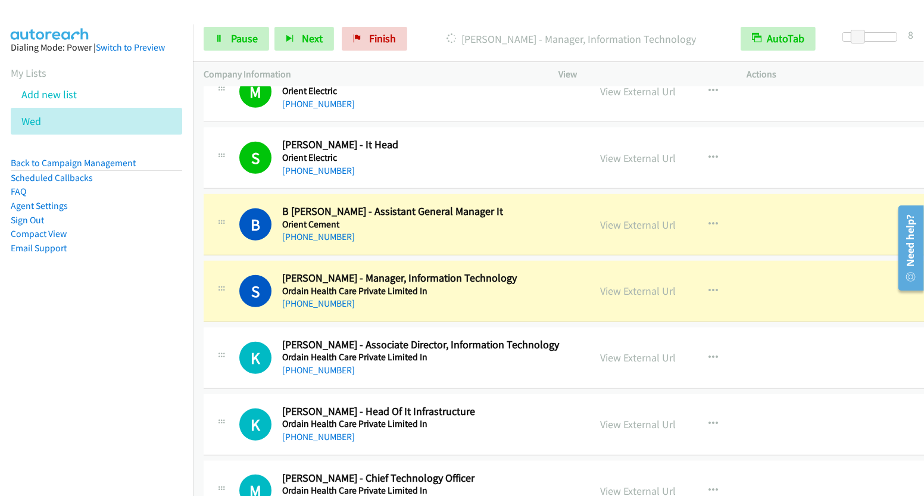
scroll to position [9258, 0]
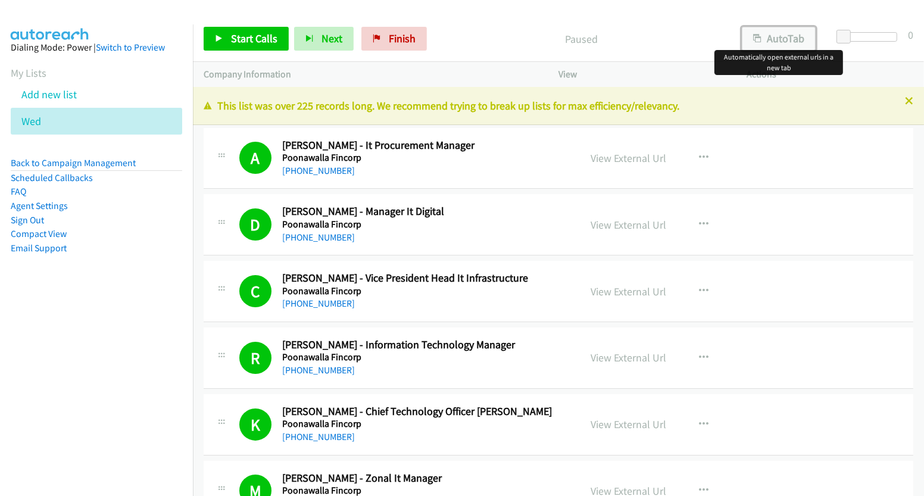
click at [795, 35] on button "AutoTab" at bounding box center [779, 39] width 74 height 24
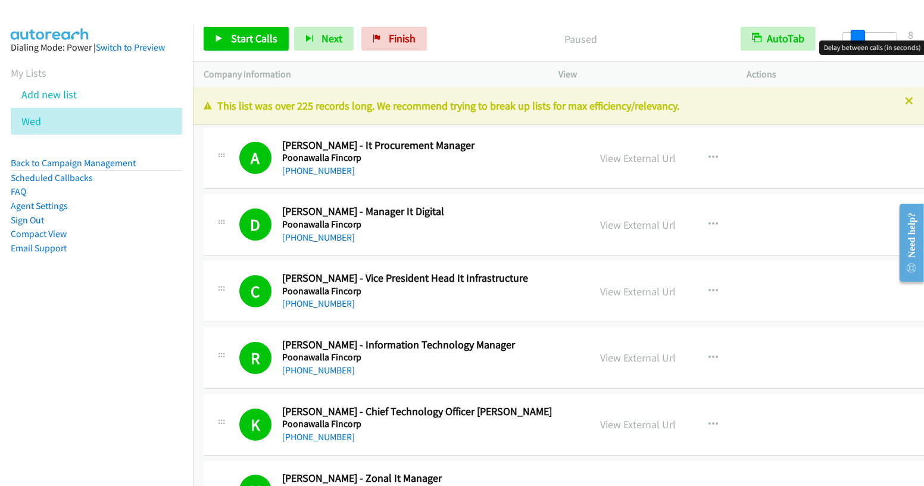
drag, startPoint x: 844, startPoint y: 35, endPoint x: 858, endPoint y: 38, distance: 14.7
click at [858, 38] on span at bounding box center [858, 37] width 14 height 14
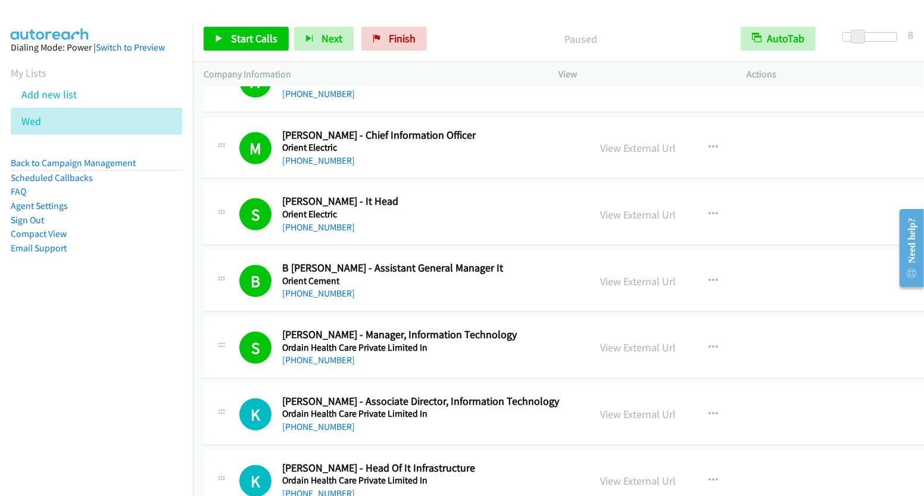
scroll to position [9356, 0]
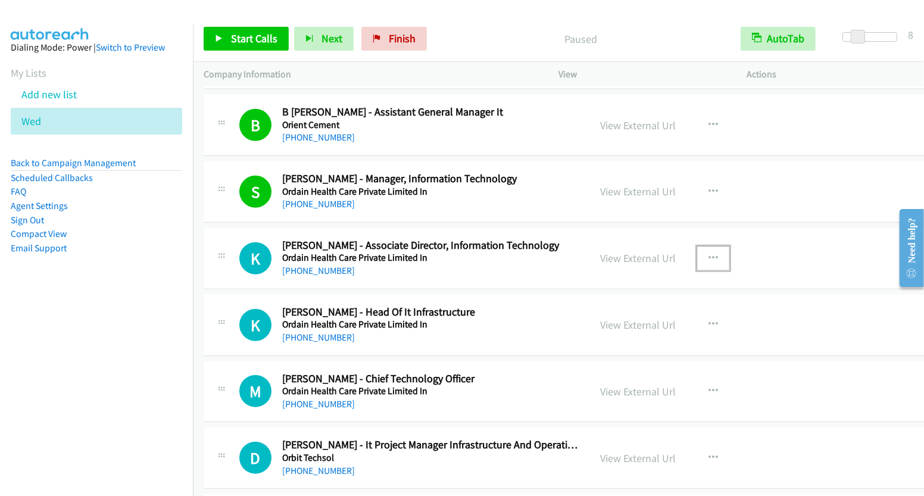
click at [709, 254] on icon "button" at bounding box center [714, 259] width 10 height 10
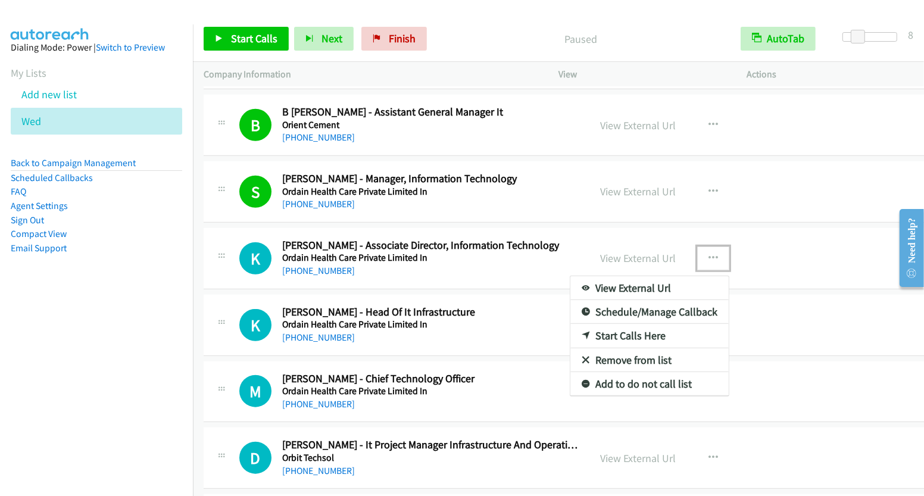
click at [639, 324] on link "Start Calls Here" at bounding box center [650, 336] width 158 height 24
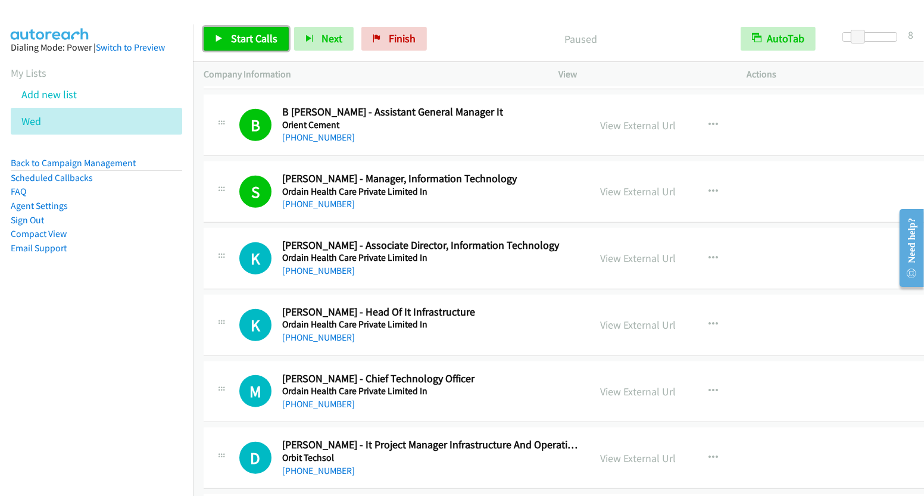
click at [256, 33] on span "Start Calls" at bounding box center [254, 39] width 46 height 14
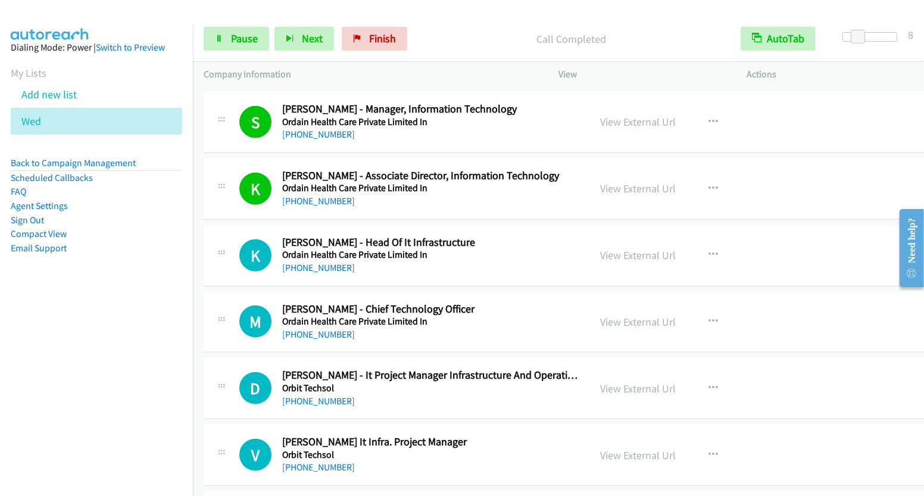
scroll to position [9428, 0]
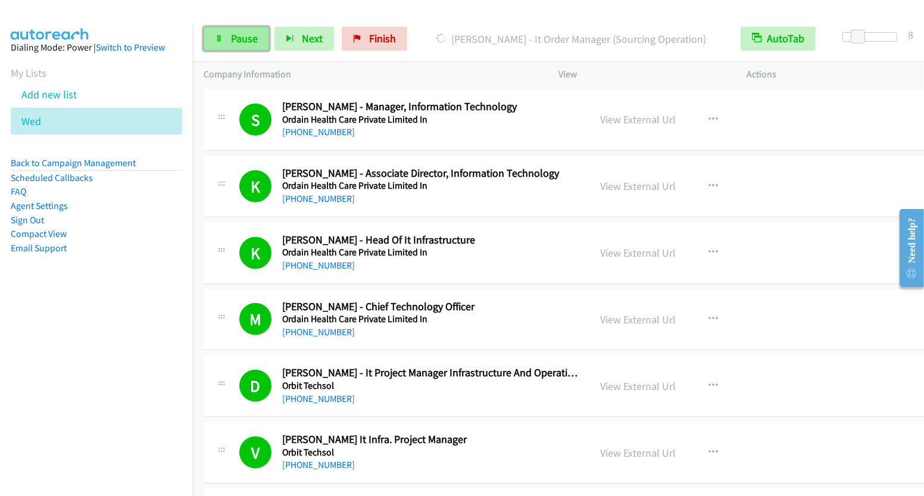
click at [224, 43] on link "Pause" at bounding box center [237, 39] width 66 height 24
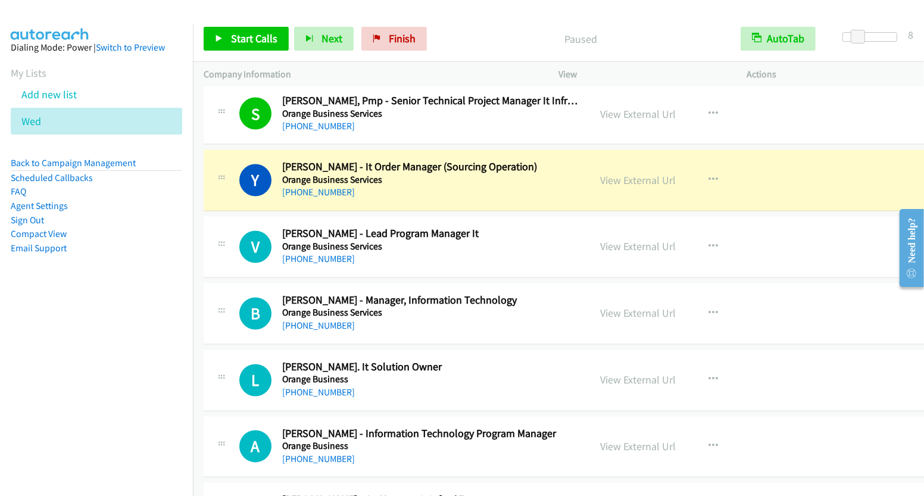
scroll to position [10380, 0]
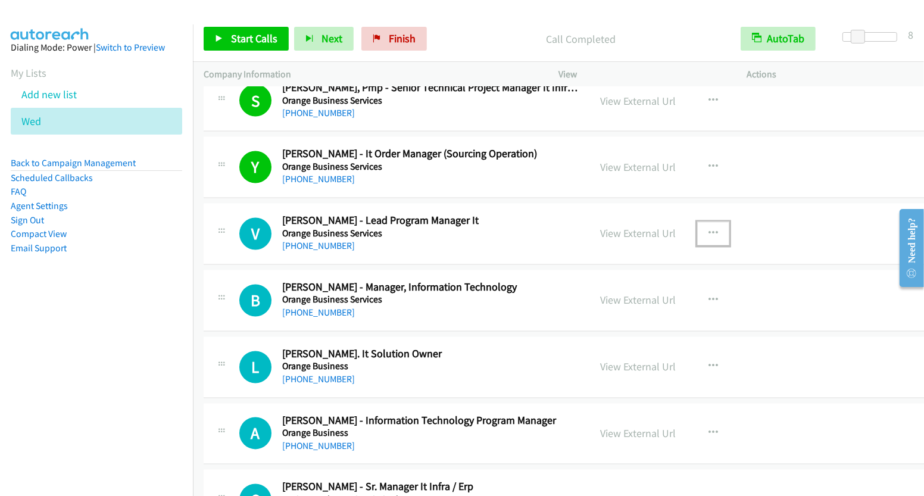
click at [709, 229] on icon "button" at bounding box center [714, 234] width 10 height 10
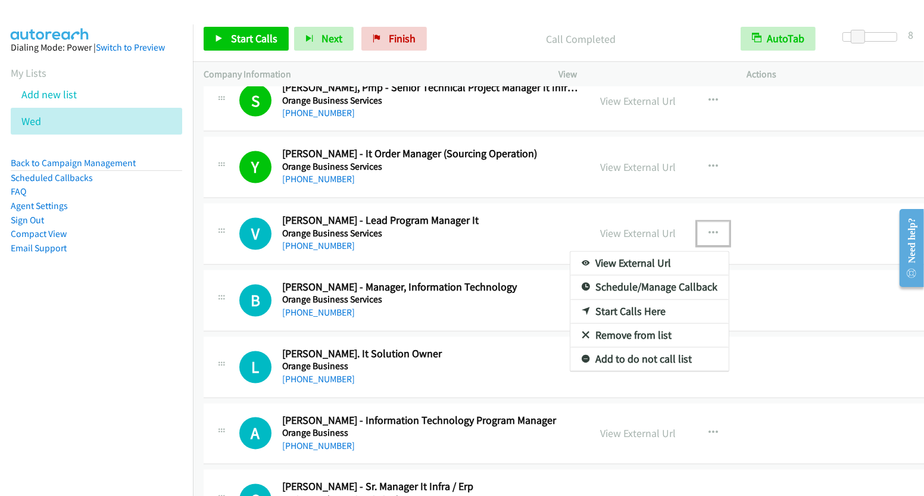
click at [650, 300] on link "Start Calls Here" at bounding box center [650, 312] width 158 height 24
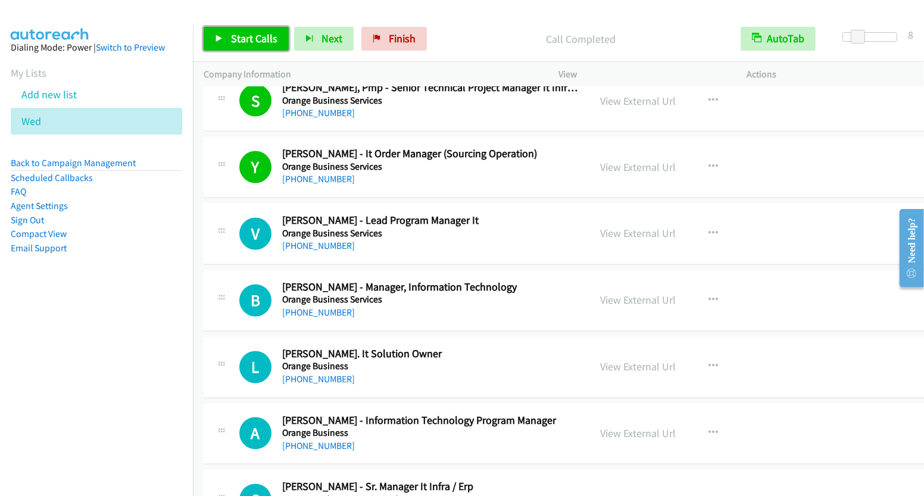
click at [250, 38] on span "Start Calls" at bounding box center [254, 39] width 46 height 14
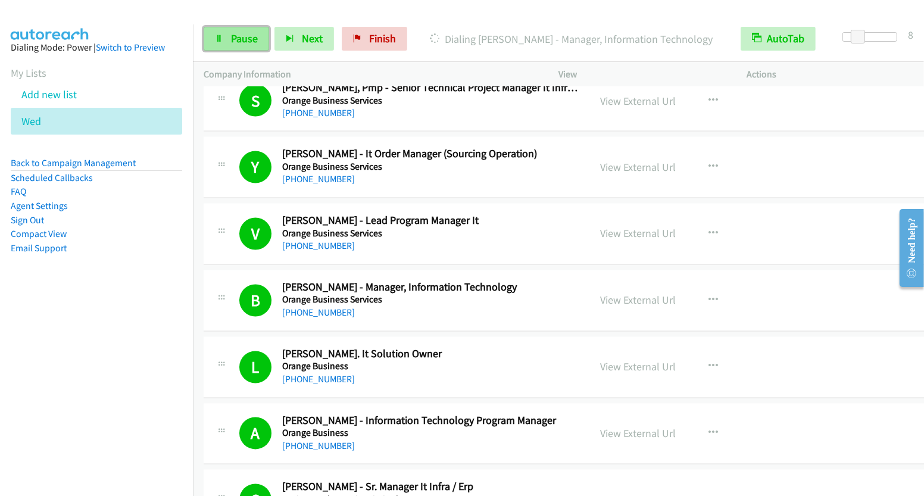
click at [257, 32] on link "Pause" at bounding box center [237, 39] width 66 height 24
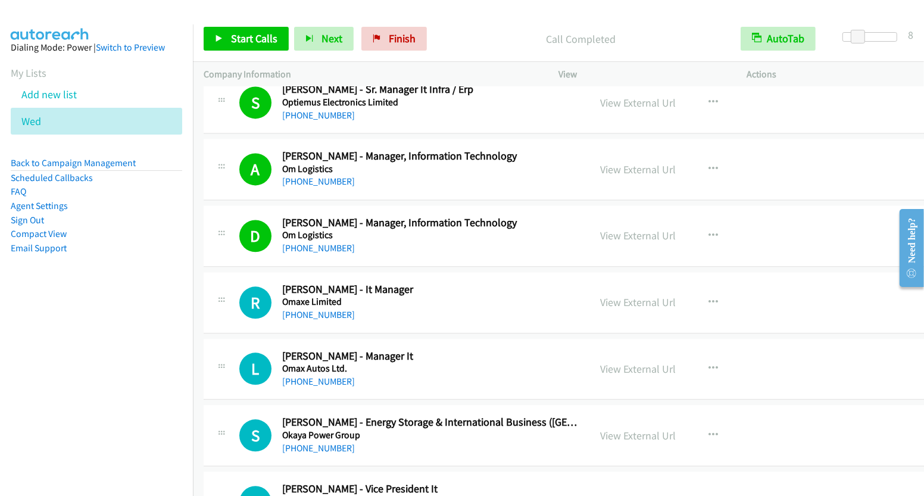
scroll to position [10838, 0]
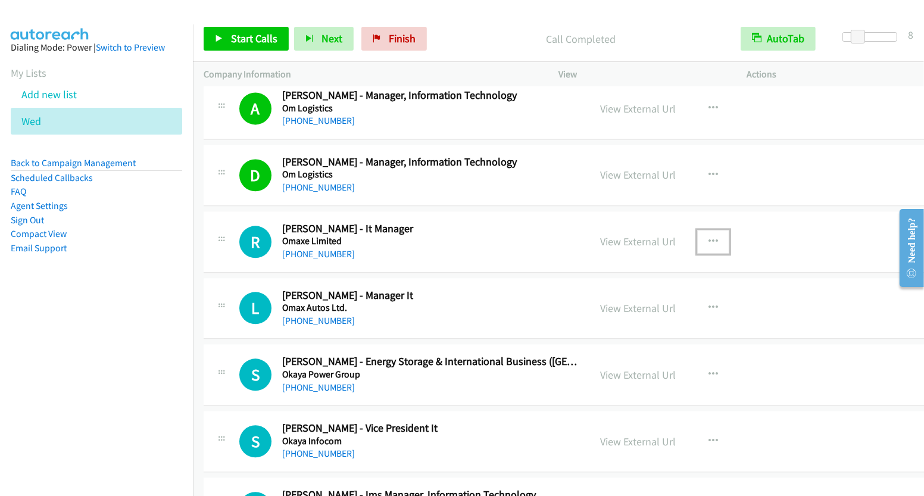
click at [709, 237] on icon "button" at bounding box center [714, 242] width 10 height 10
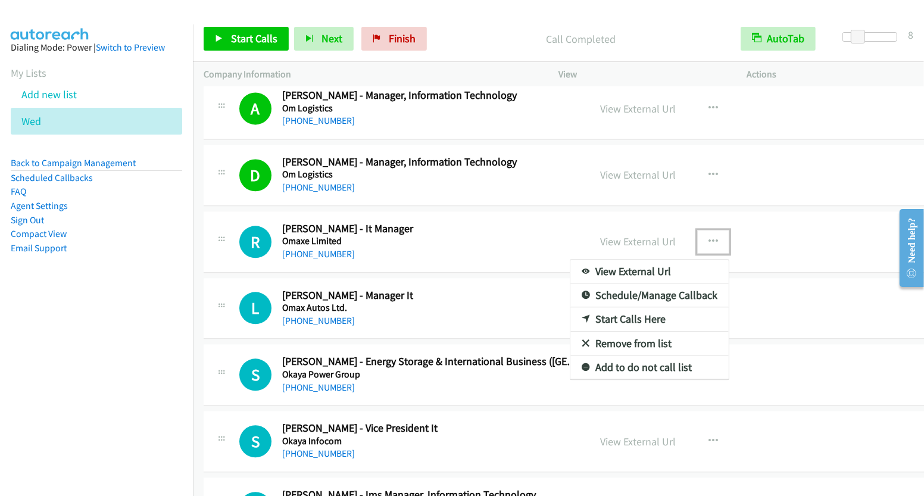
click at [655, 307] on link "Start Calls Here" at bounding box center [650, 319] width 158 height 24
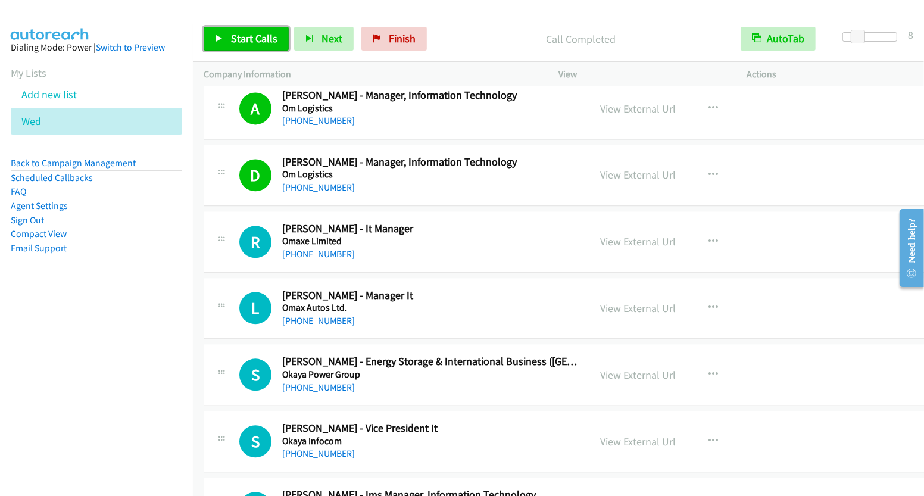
click at [260, 43] on span "Start Calls" at bounding box center [254, 39] width 46 height 14
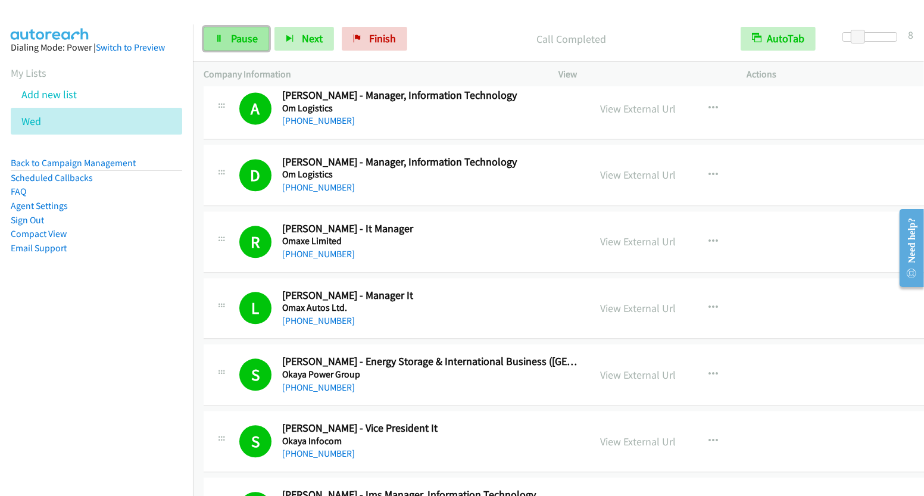
click at [228, 37] on link "Pause" at bounding box center [237, 39] width 66 height 24
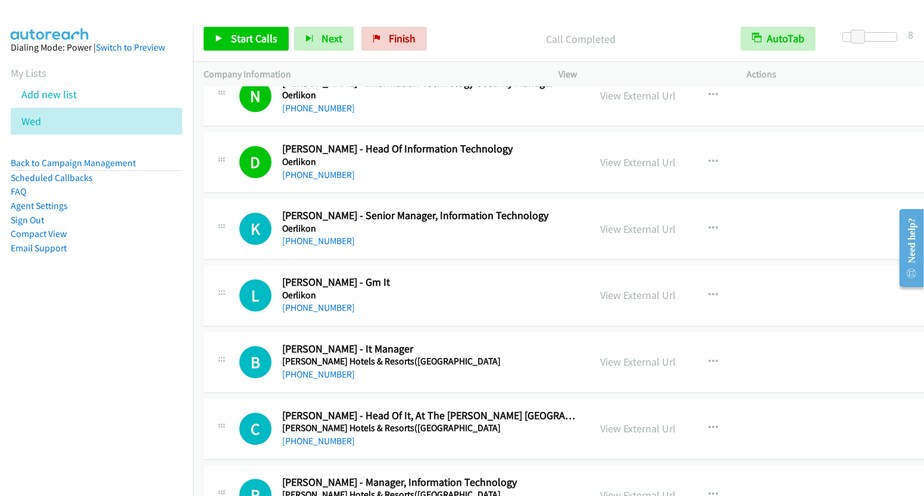
scroll to position [11403, 0]
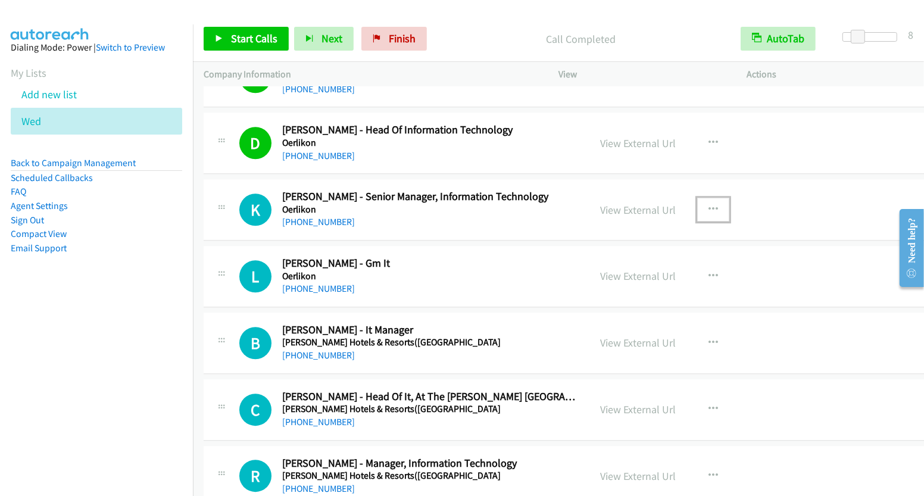
click at [709, 205] on icon "button" at bounding box center [714, 210] width 10 height 10
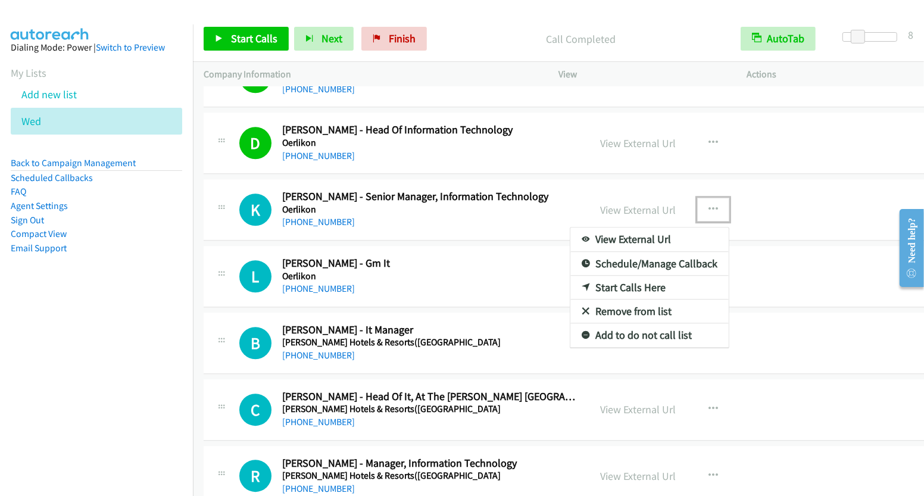
click at [644, 276] on link "Start Calls Here" at bounding box center [650, 288] width 158 height 24
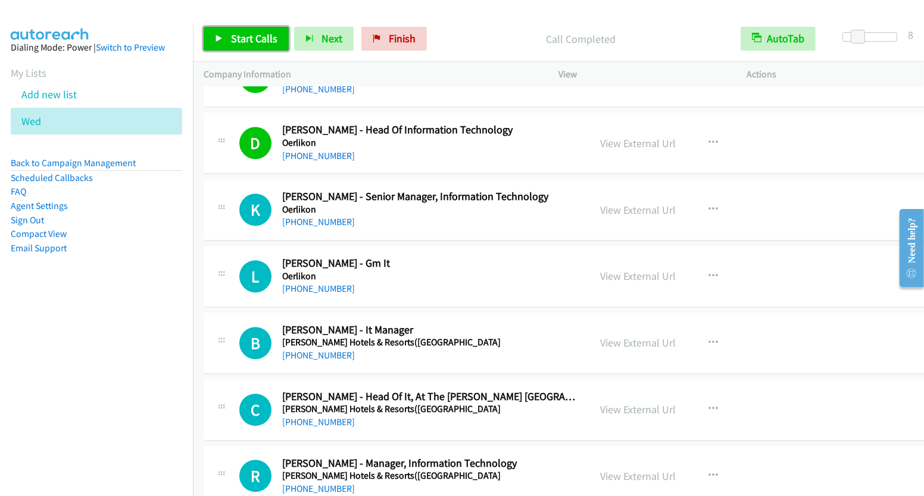
click at [258, 33] on span "Start Calls" at bounding box center [254, 39] width 46 height 14
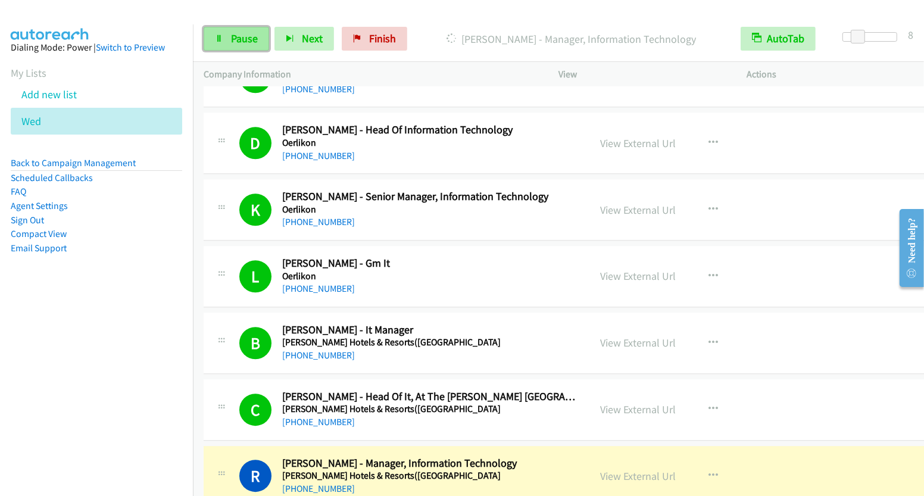
click at [253, 37] on span "Pause" at bounding box center [244, 39] width 27 height 14
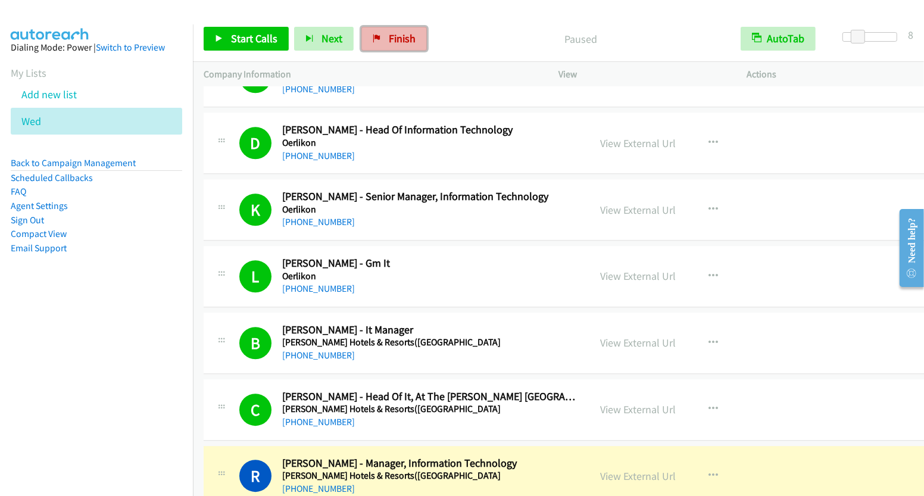
click at [407, 41] on span "Finish" at bounding box center [402, 39] width 27 height 14
